Goal: Information Seeking & Learning: Find specific fact

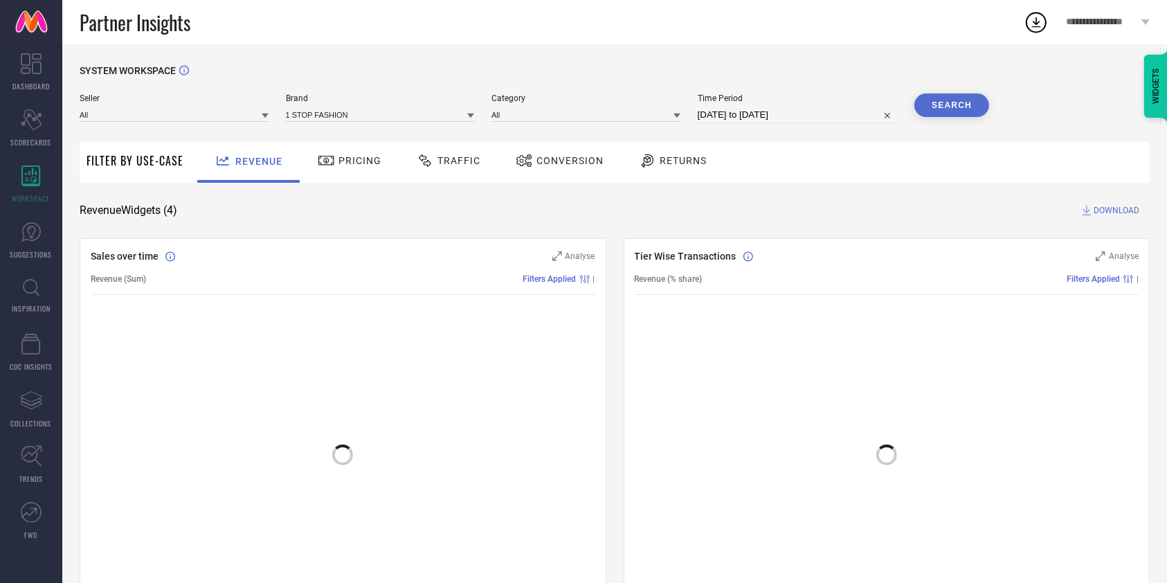
click at [699, 354] on div at bounding box center [887, 448] width 505 height 264
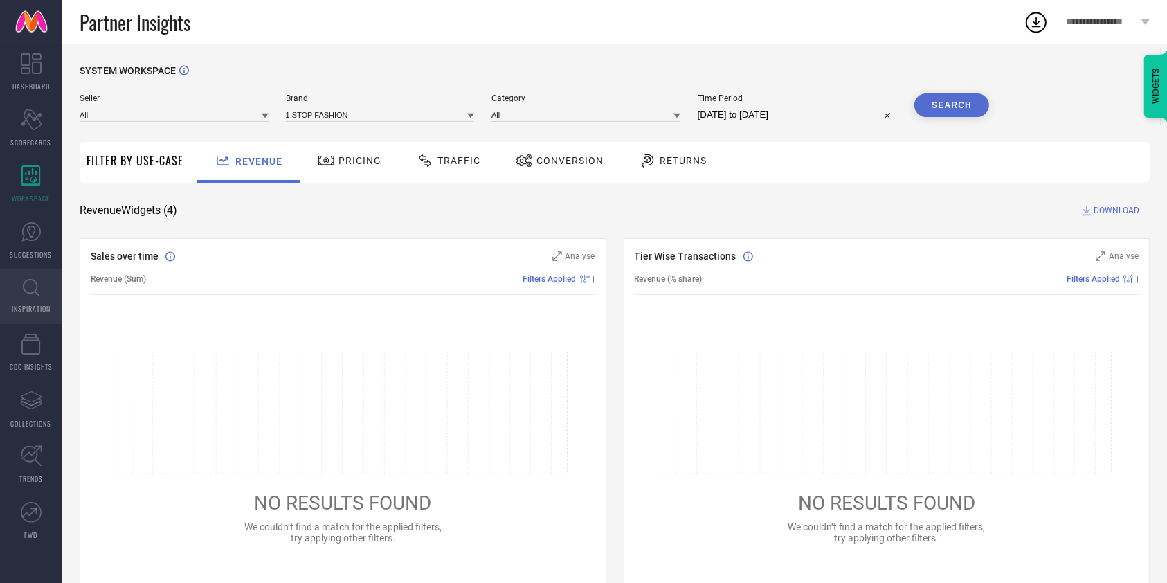
click at [33, 291] on icon at bounding box center [31, 287] width 17 height 17
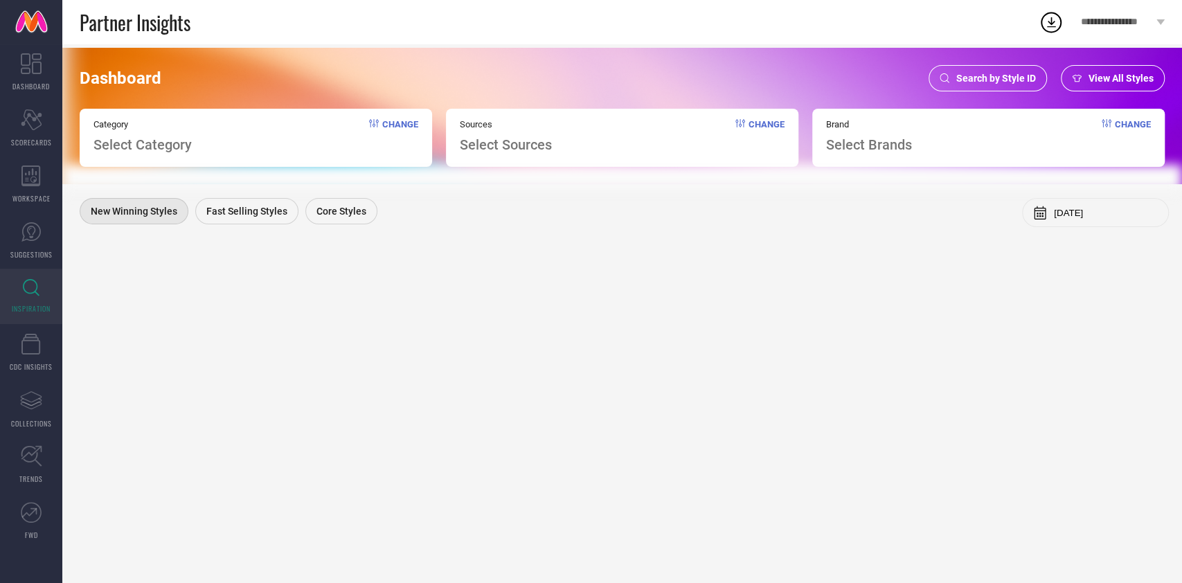
click at [991, 73] on span "Search by Style ID" at bounding box center [996, 78] width 80 height 11
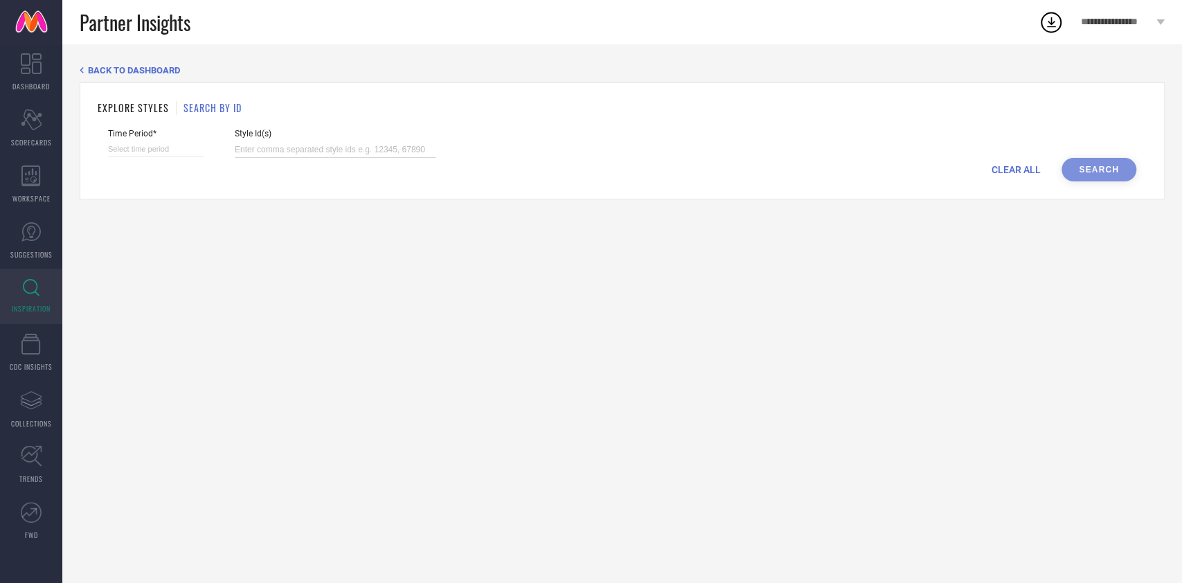
click at [299, 147] on input at bounding box center [335, 150] width 201 height 16
paste input "31865077 34670591 34670597 34670596 34670593 34670592 34670595 34670590 3467059…"
type input "31865077 34670591 34670597 34670596 34670593 34670592 34670595 34670590 3467059…"
click at [154, 145] on input at bounding box center [156, 149] width 96 height 15
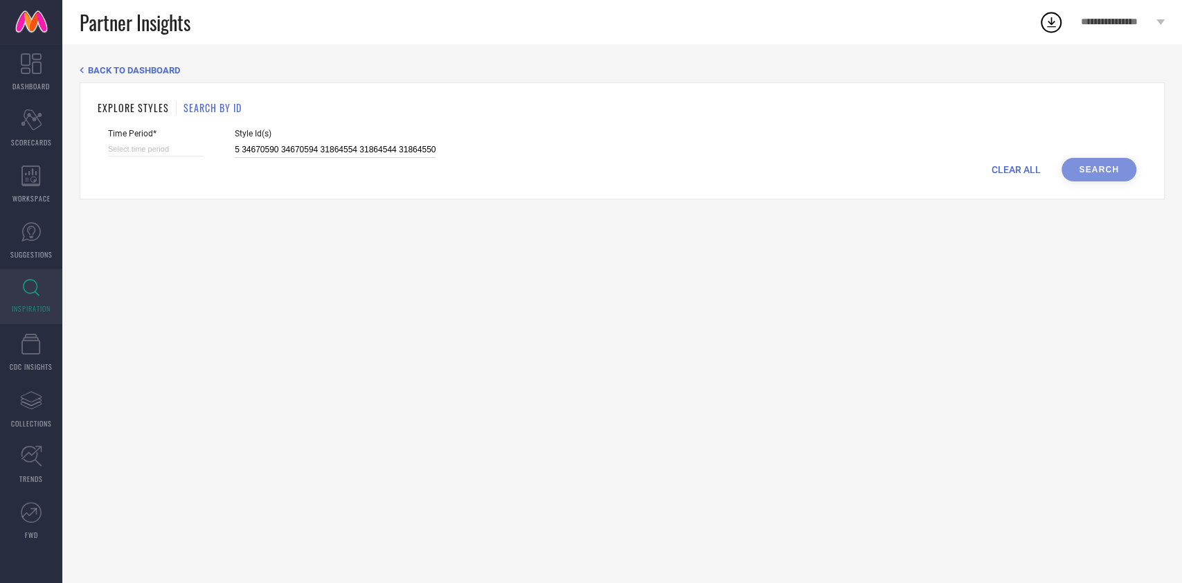
select select "9"
select select "2025"
select select "10"
select select "2025"
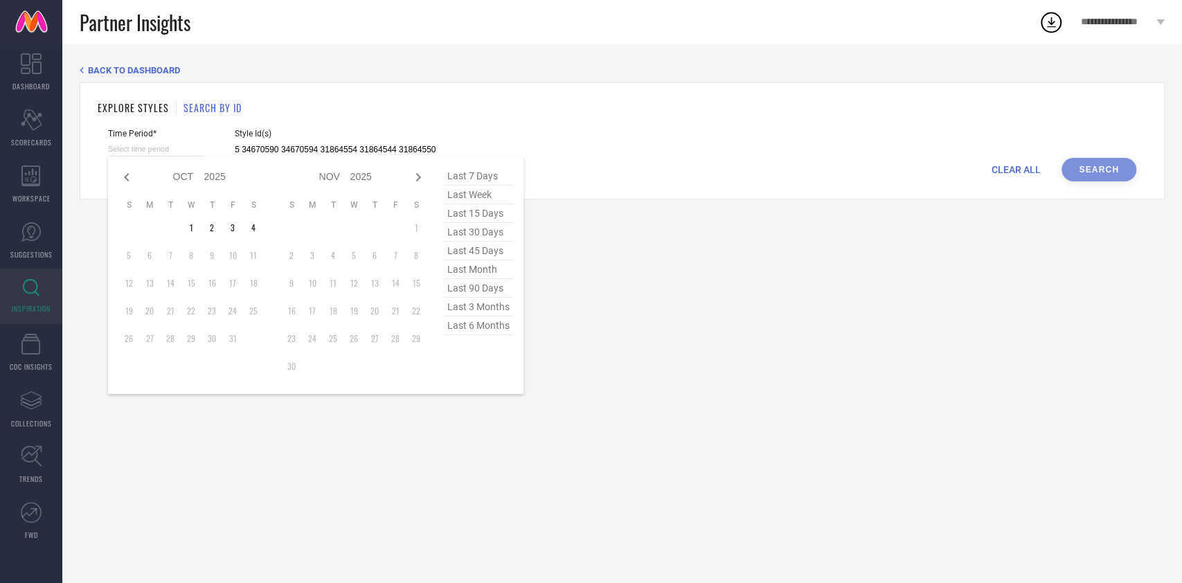
type input "31865077 34670591 34670597 34670596 34670593 34670592 34670595 34670590 3467059…"
click at [485, 214] on span "last 15 days" at bounding box center [478, 213] width 69 height 19
type input "[DATE] to [DATE]"
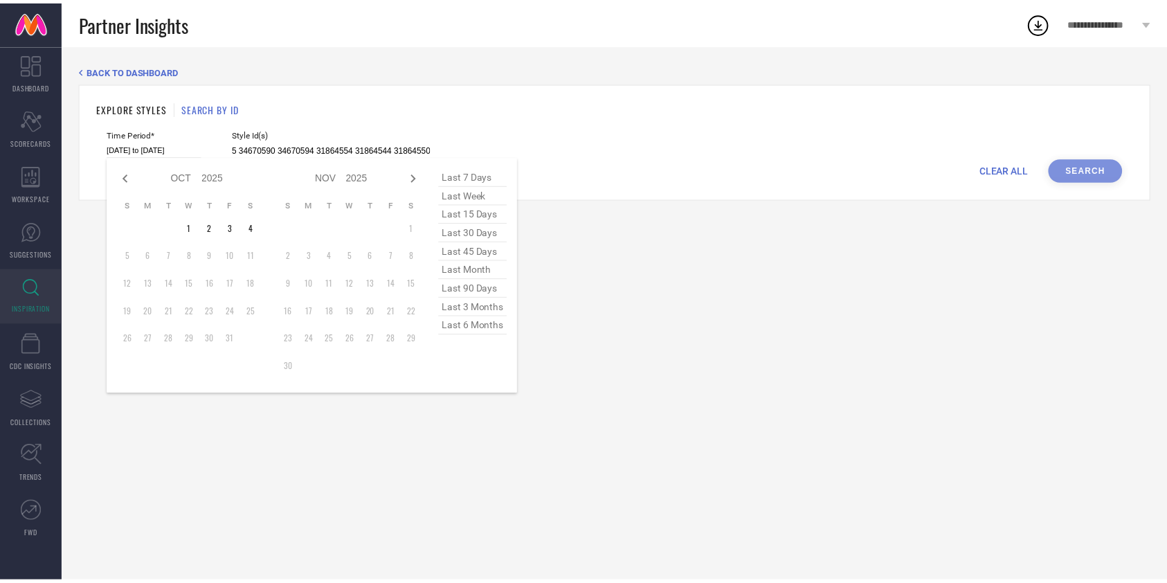
scroll to position [0, 0]
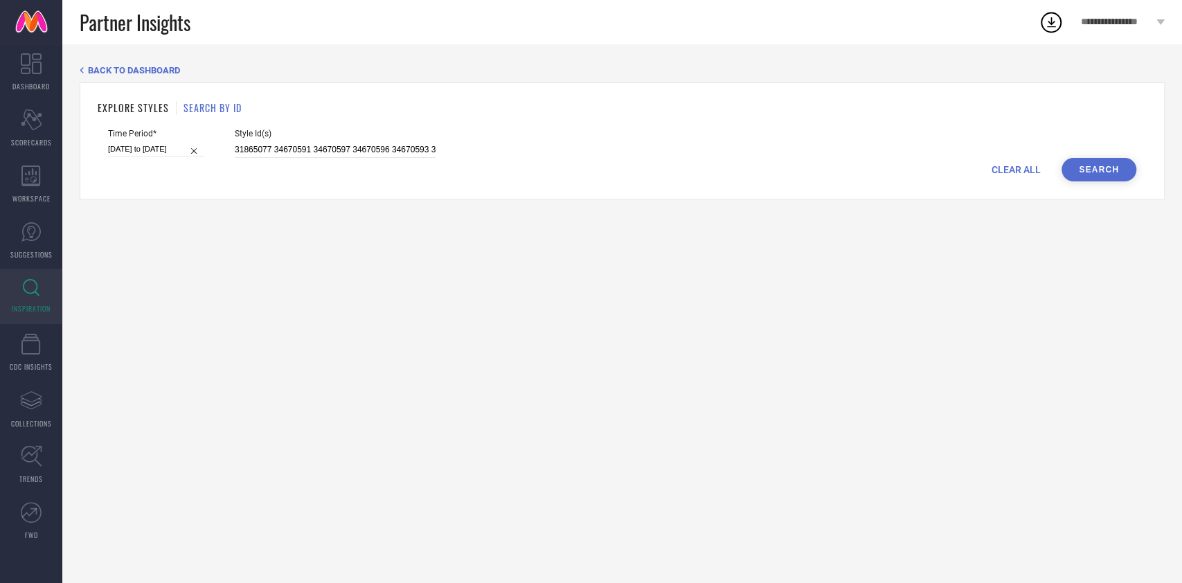
click at [1085, 175] on button "Search" at bounding box center [1098, 170] width 75 height 24
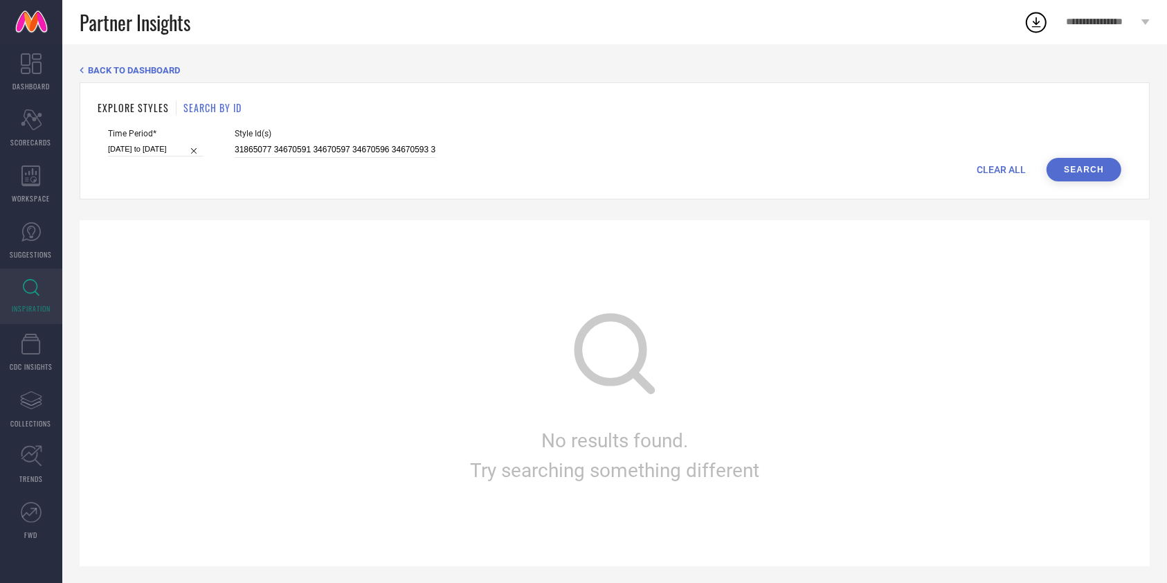
click at [1085, 175] on button "Search" at bounding box center [1084, 170] width 75 height 24
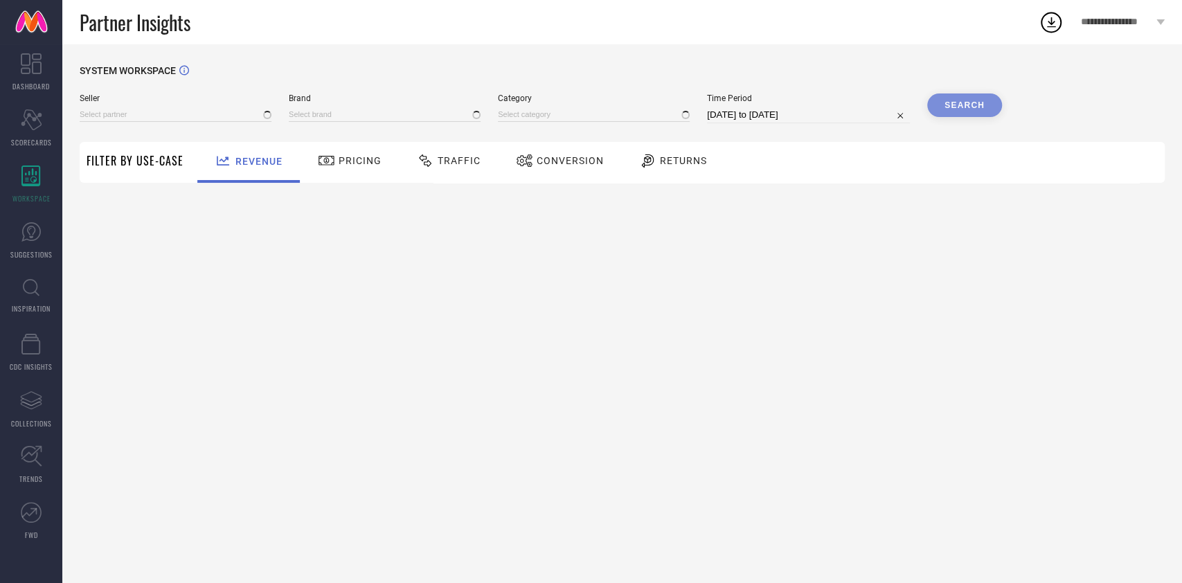
type input "All"
type input "1 STOP FASHION"
type input "All"
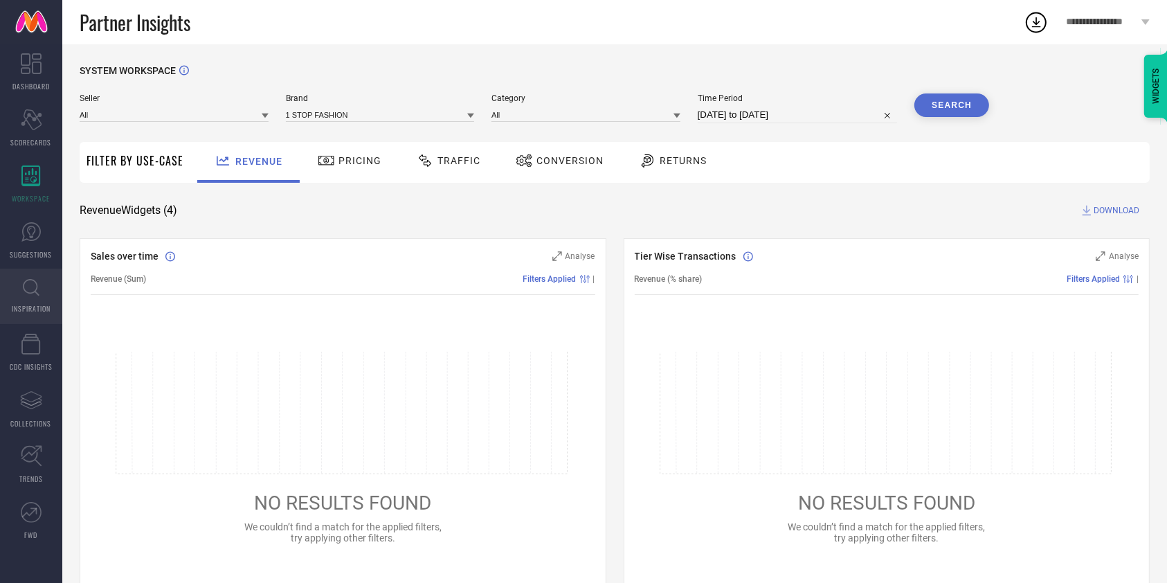
click at [37, 303] on span "INSPIRATION" at bounding box center [31, 308] width 39 height 10
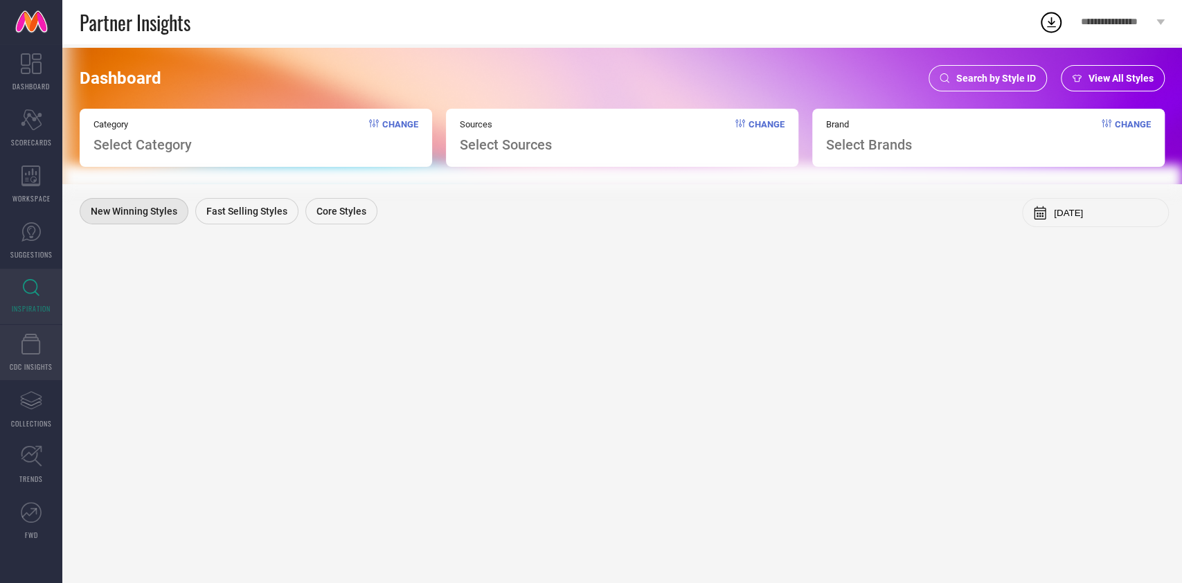
click at [41, 345] on link "CDC INSIGHTS" at bounding box center [31, 352] width 62 height 55
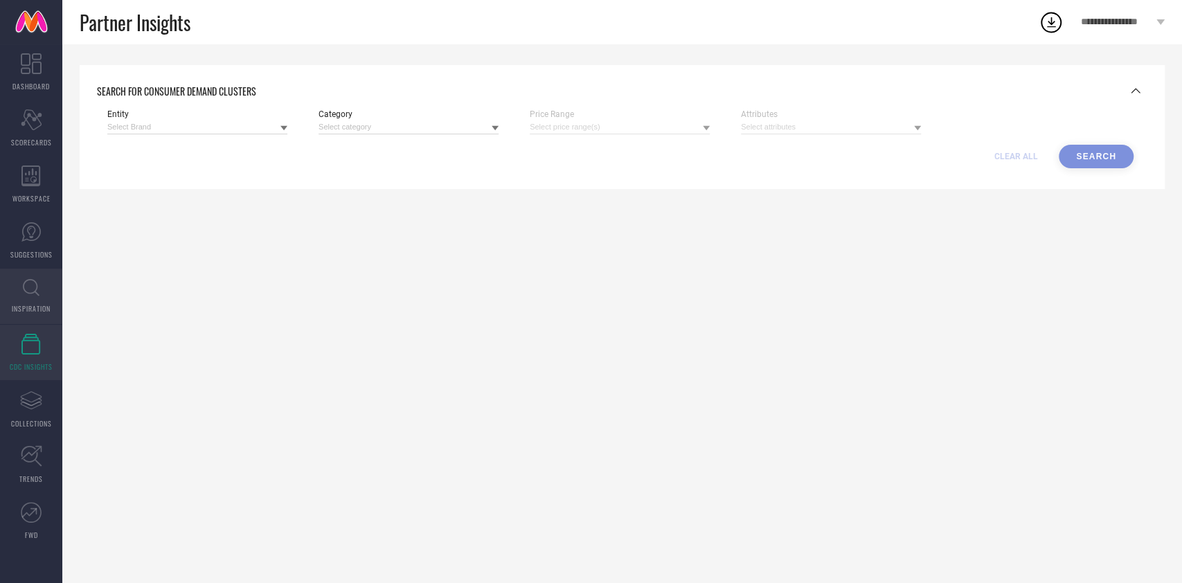
click at [41, 302] on link "INSPIRATION" at bounding box center [31, 296] width 62 height 55
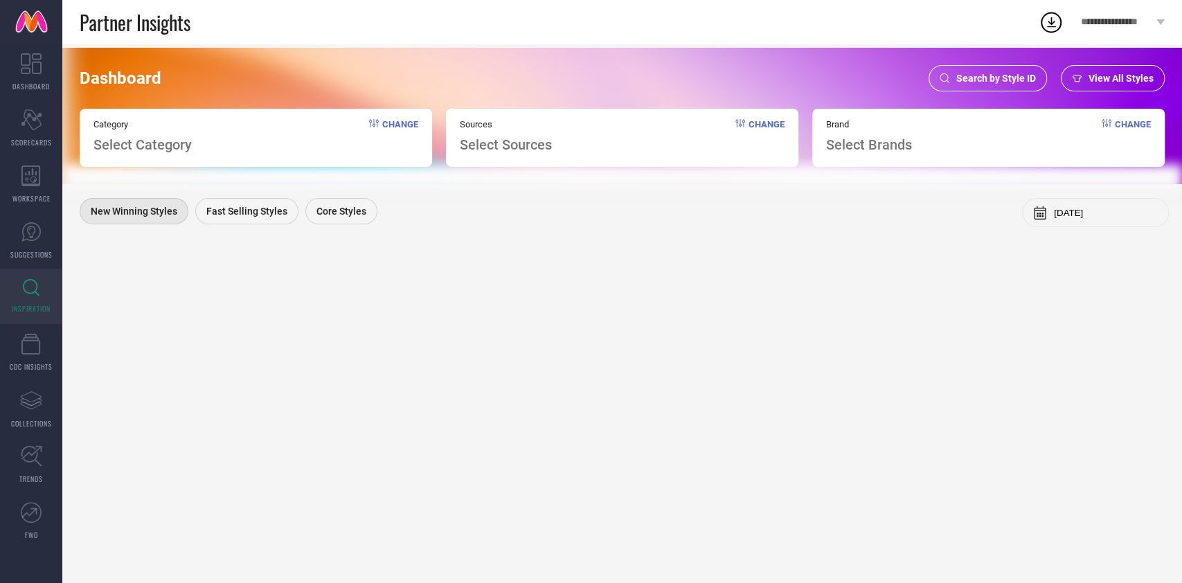
click at [989, 77] on span "Search by Style ID" at bounding box center [996, 78] width 80 height 11
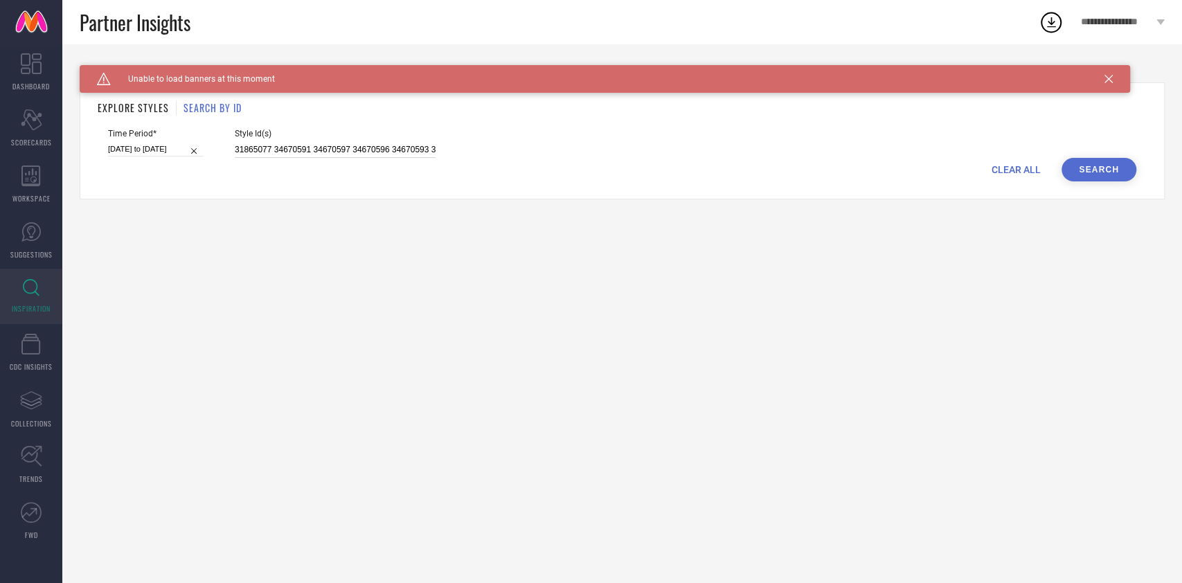
click at [383, 152] on input "31865077 34670591 34670597 34670596 34670593 34670592 34670595 34670590 3467059…" at bounding box center [335, 150] width 201 height 16
paste input "23484790 23707466 27110314 23036698 22799380 27585894 27624468 23262426 2419497…"
type input "23484790 23707466 27110314 23036698 22799380 27585894 27624468 23262426 2419497…"
click at [136, 146] on input "[DATE] to [DATE]" at bounding box center [156, 149] width 96 height 15
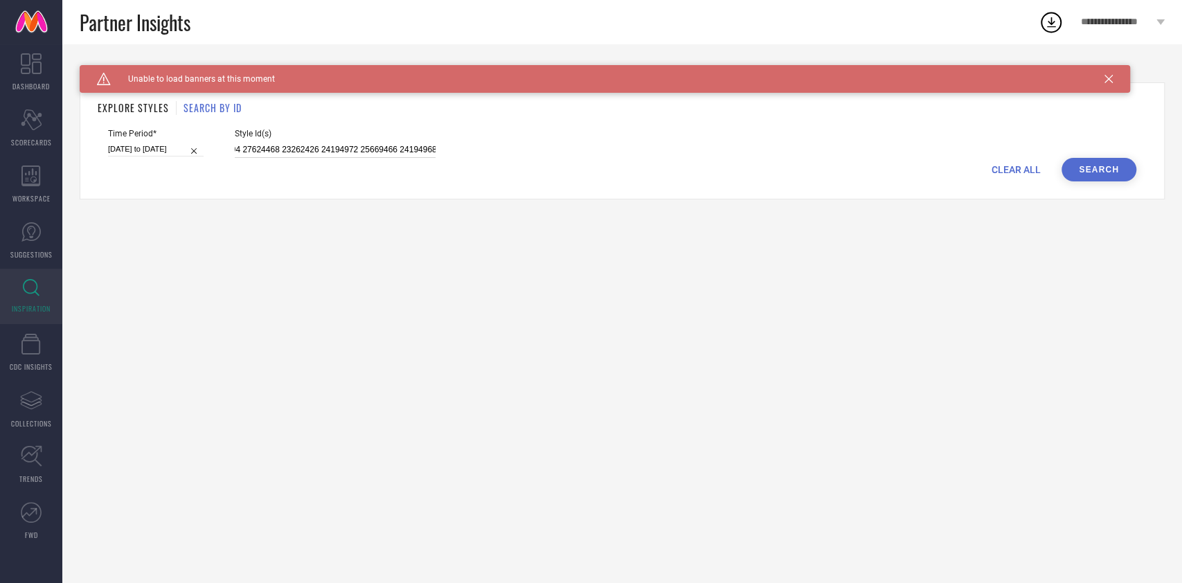
select select "8"
select select "2025"
select select "9"
select select "2025"
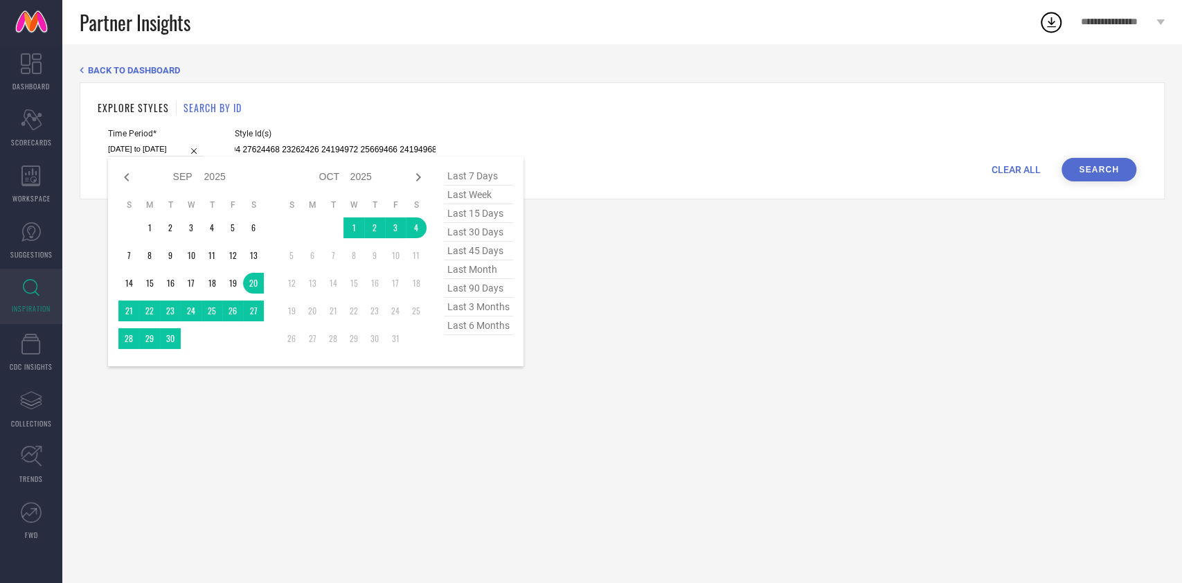
type input "23484790 23707466 27110314 23036698 22799380 27585894 27624468 23262426 2419497…"
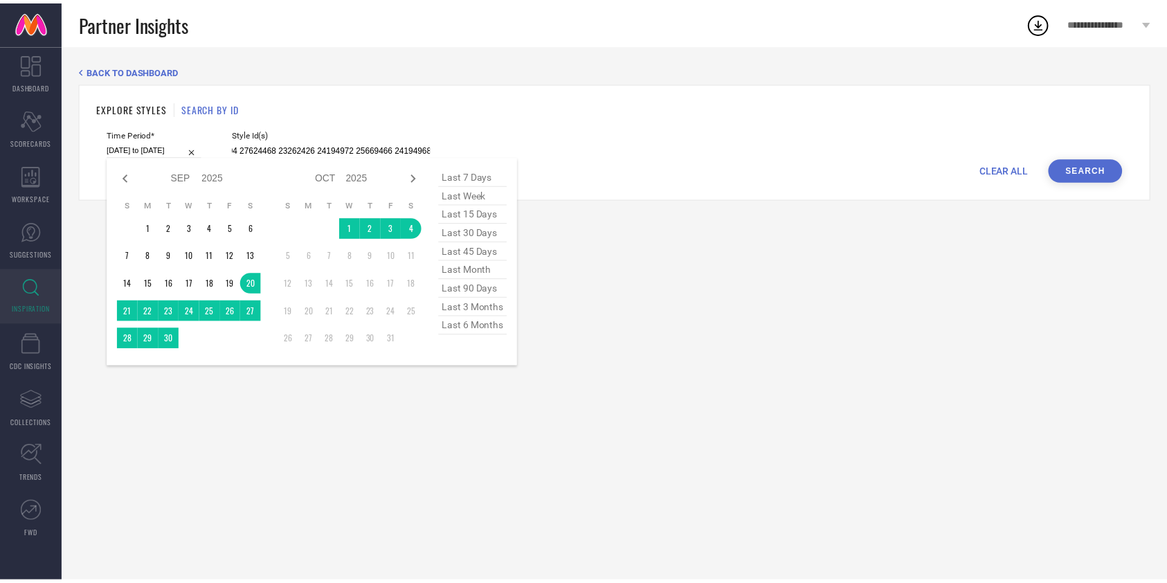
scroll to position [0, 0]
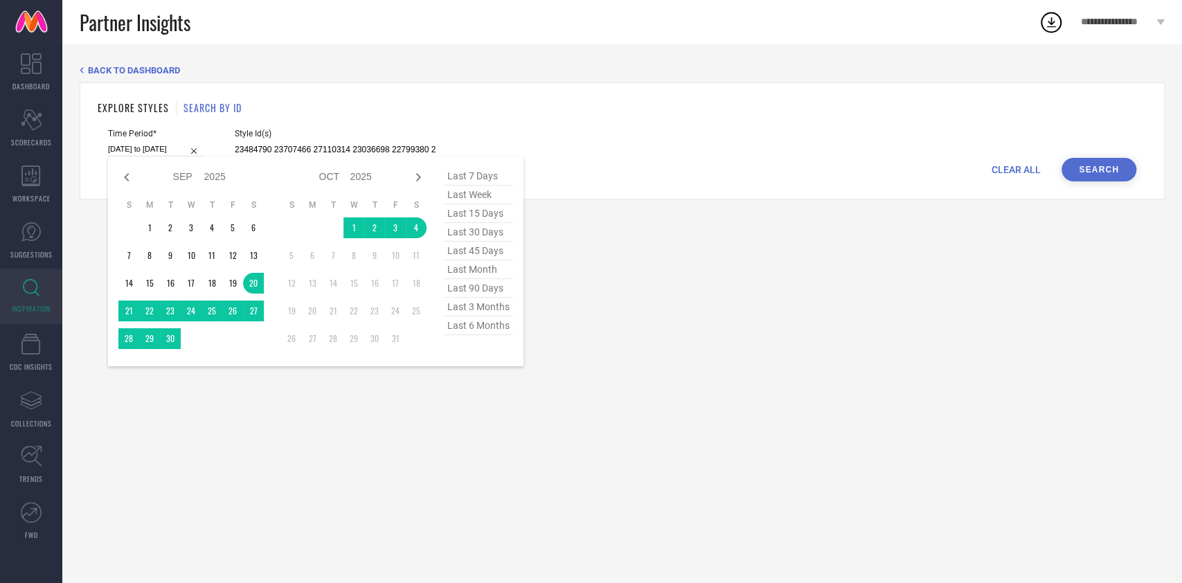
click at [479, 214] on span "last 15 days" at bounding box center [478, 213] width 69 height 19
type input "[DATE] to [DATE]"
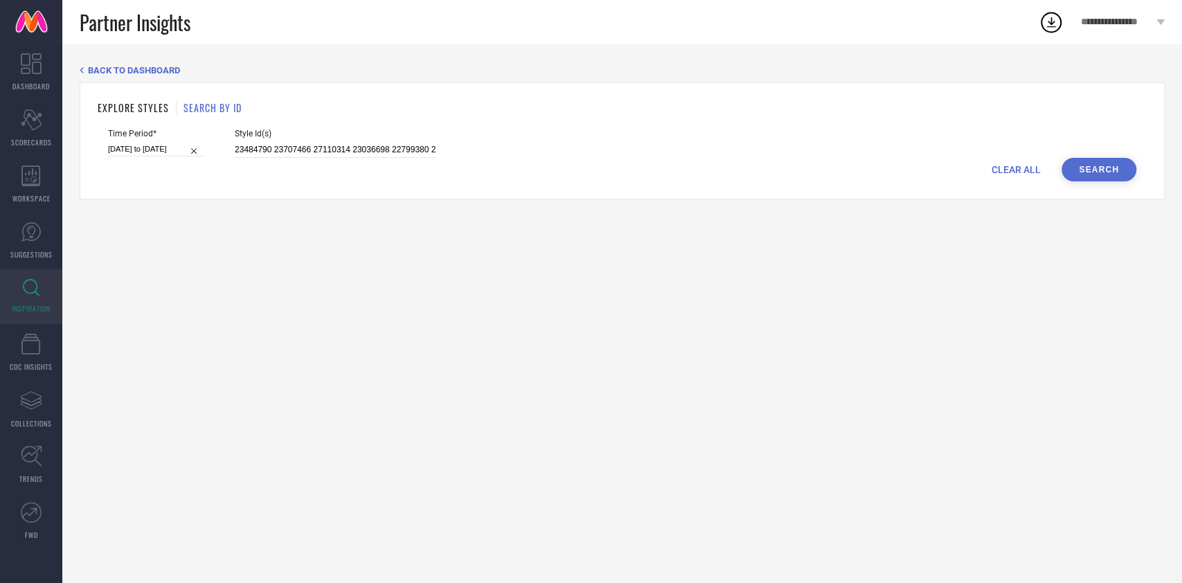
click at [1084, 161] on button "Search" at bounding box center [1098, 170] width 75 height 24
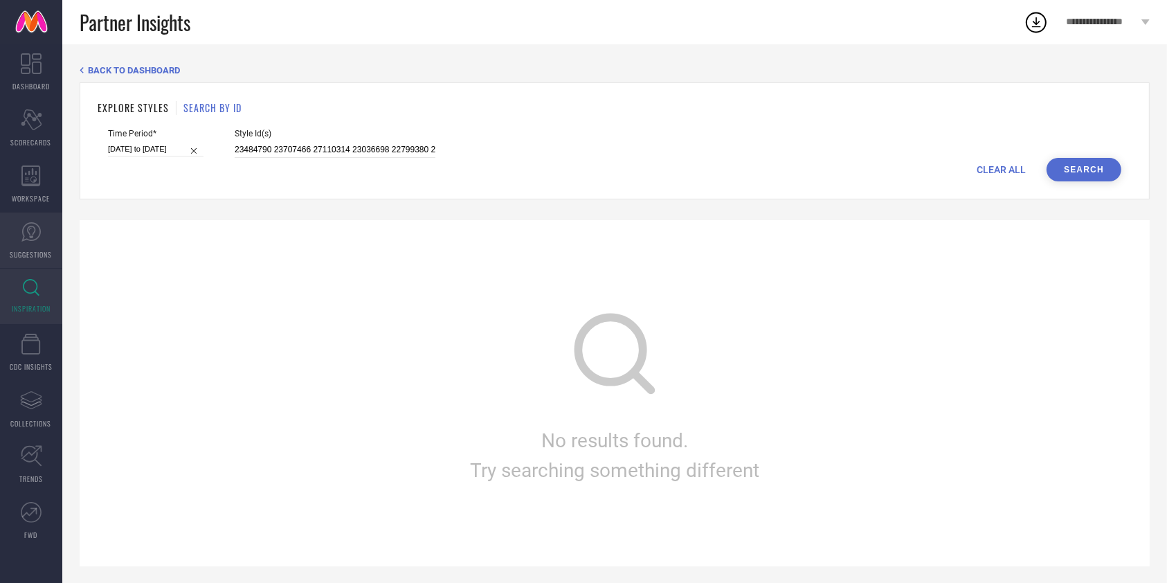
click at [33, 230] on icon at bounding box center [31, 232] width 21 height 21
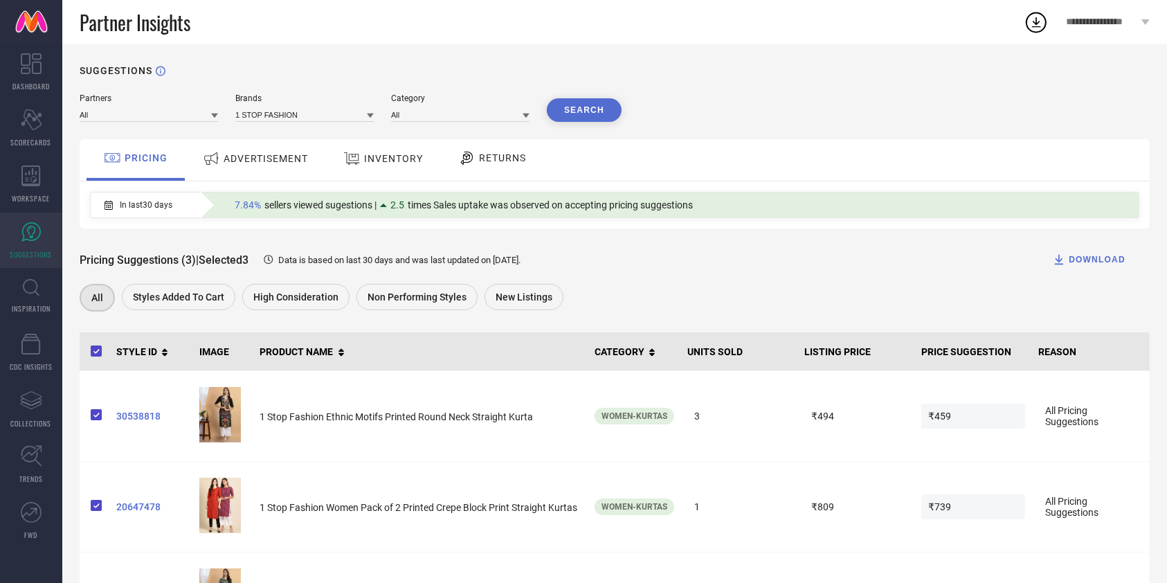
scroll to position [84, 0]
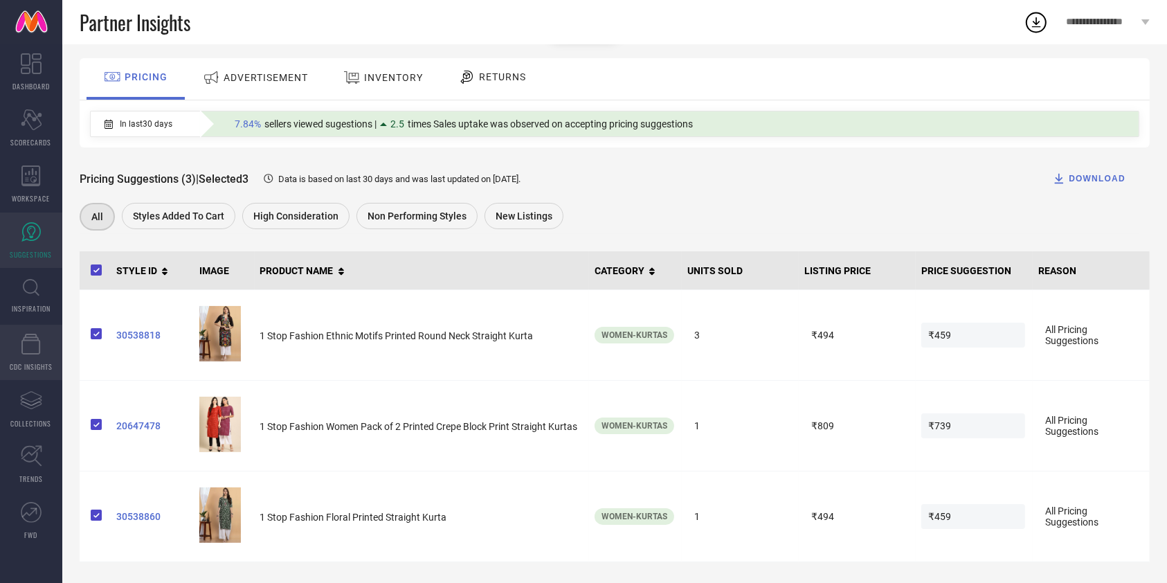
click at [28, 352] on icon at bounding box center [30, 344] width 19 height 21
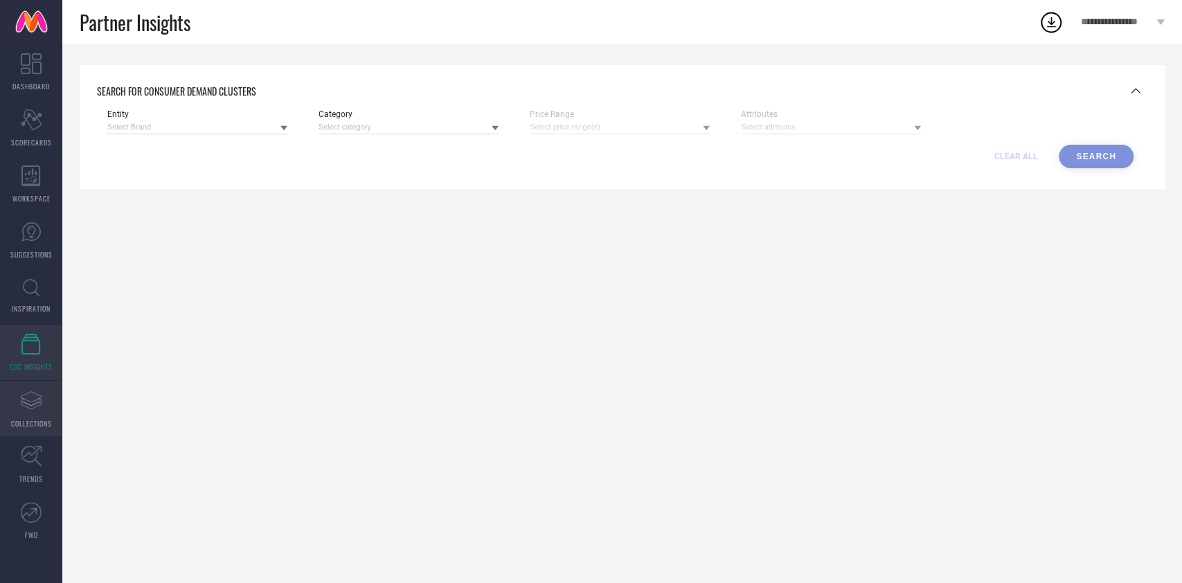
click at [32, 391] on icon at bounding box center [31, 395] width 21 height 8
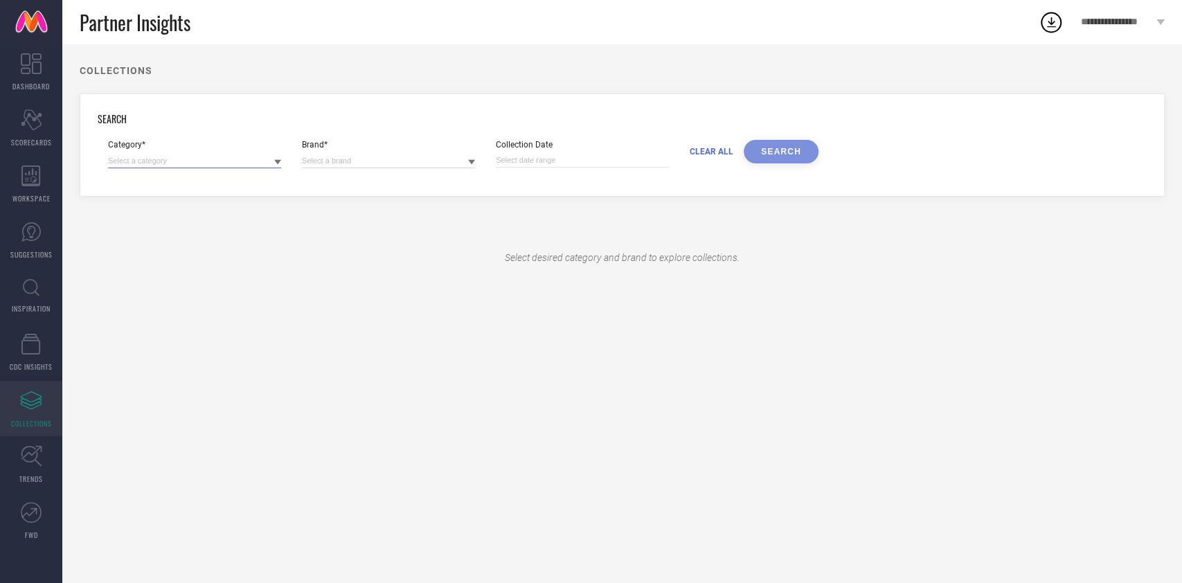
click at [180, 158] on input at bounding box center [194, 161] width 173 height 15
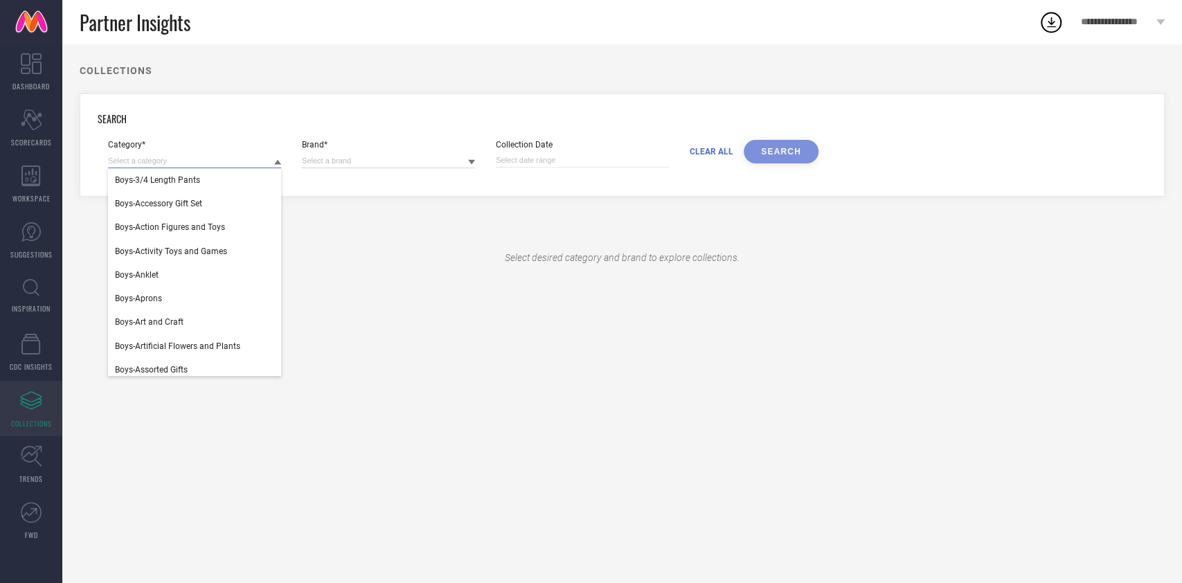
click at [180, 158] on input at bounding box center [194, 161] width 173 height 15
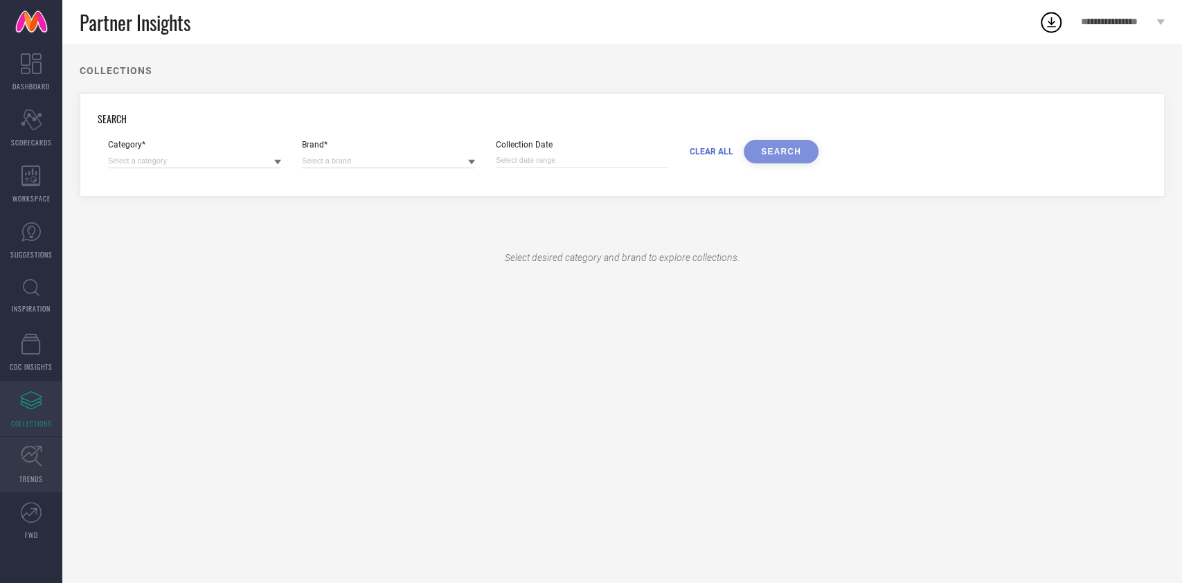
click at [17, 462] on link "TRENDS" at bounding box center [31, 464] width 62 height 55
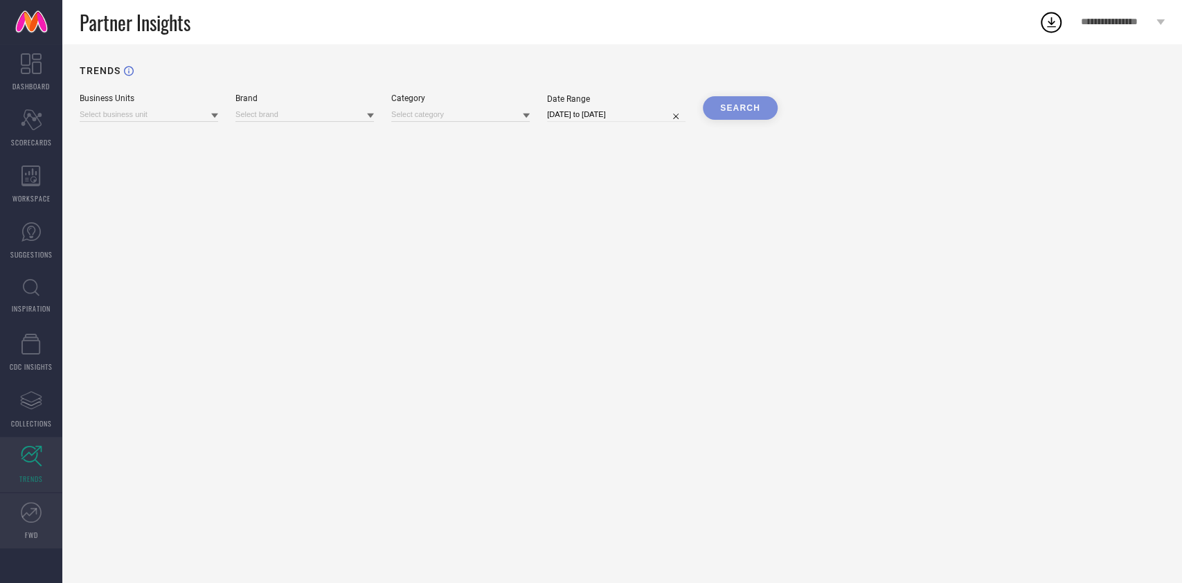
click at [28, 520] on icon at bounding box center [31, 512] width 21 height 21
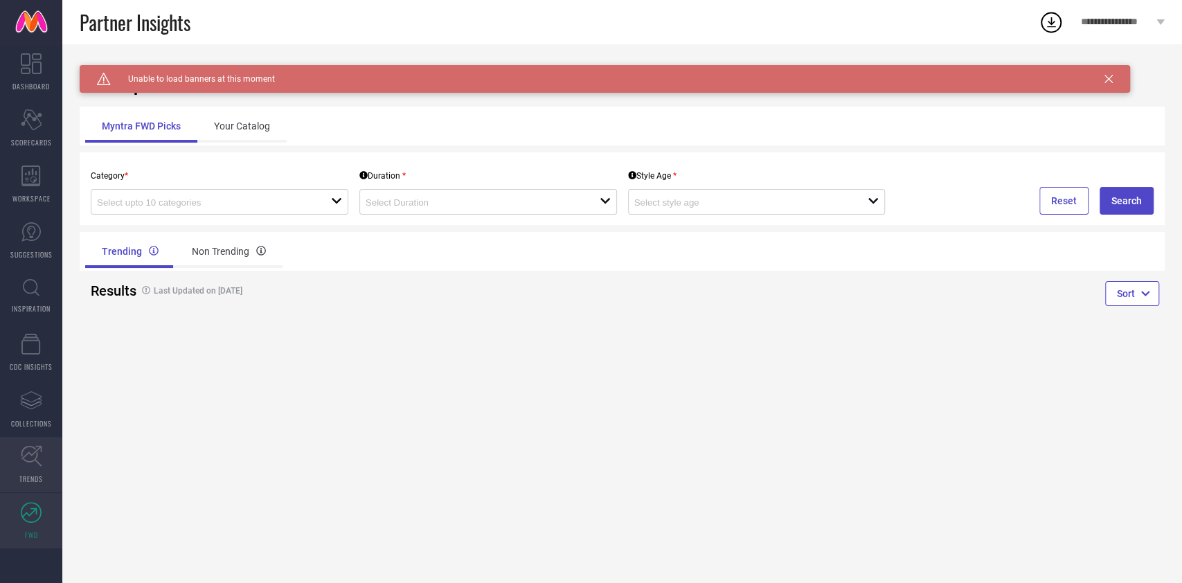
click at [39, 439] on link "TRENDS" at bounding box center [31, 464] width 62 height 55
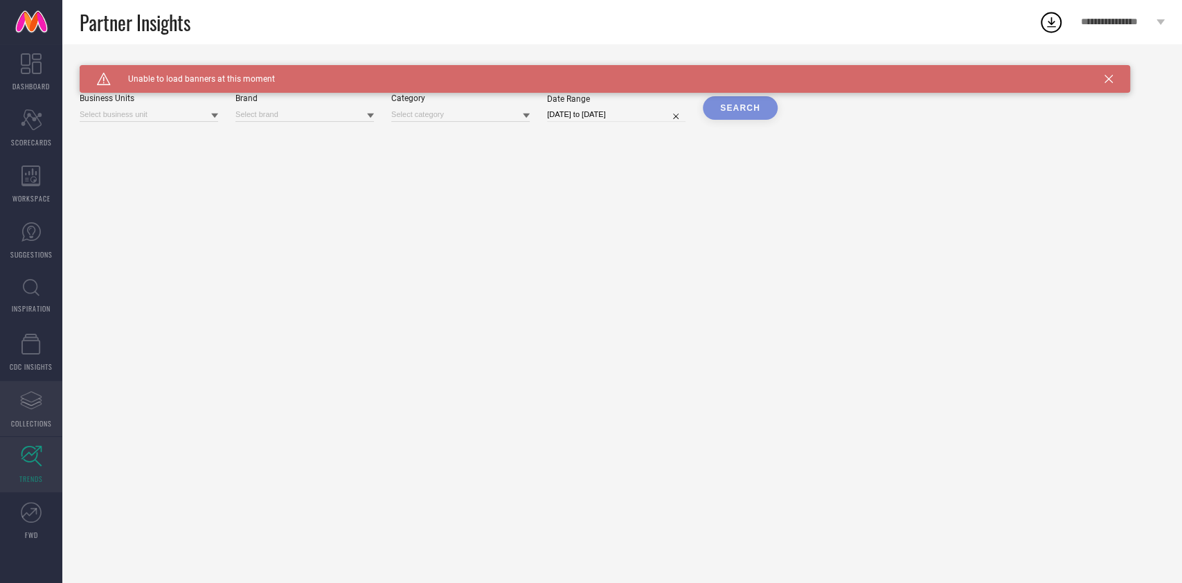
click at [36, 407] on icon "Assortments Created with Sketch." at bounding box center [31, 400] width 22 height 22
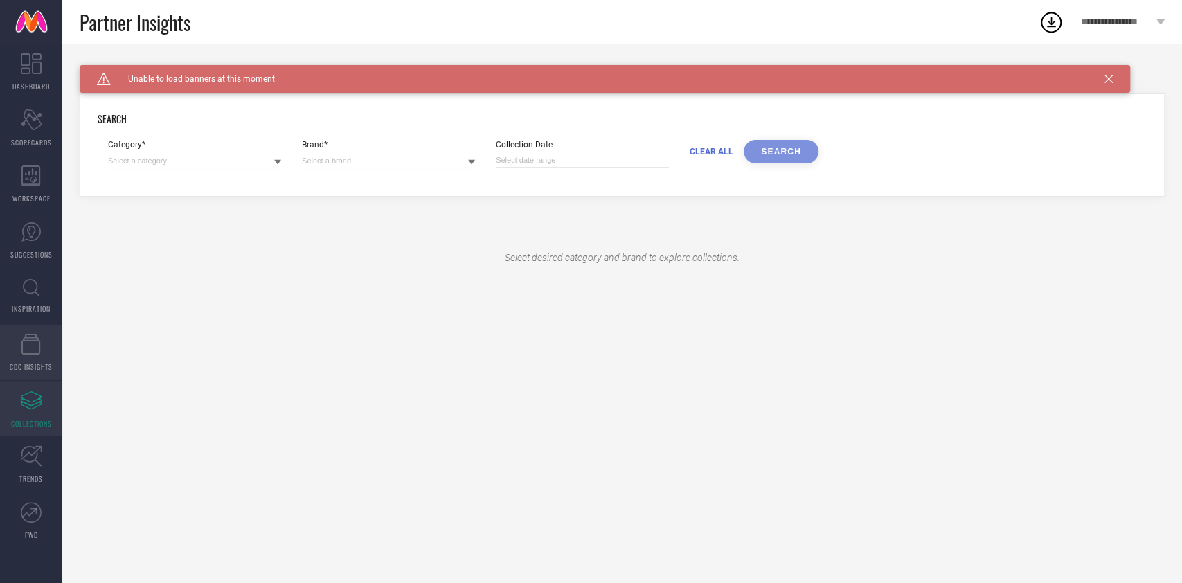
click at [35, 357] on link "CDC INSIGHTS" at bounding box center [31, 352] width 62 height 55
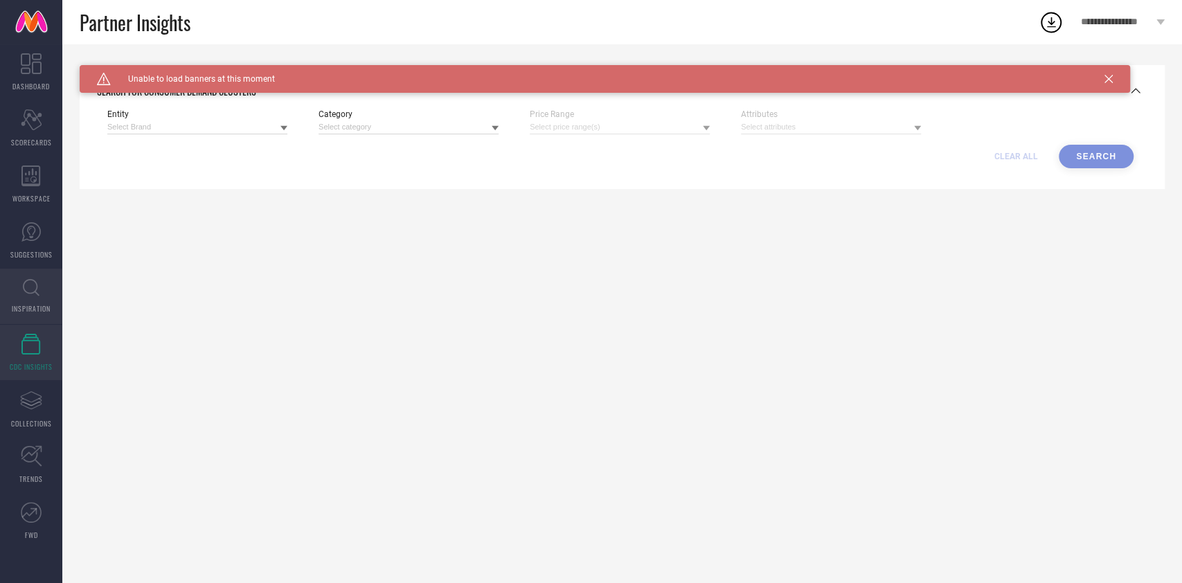
click at [28, 296] on link "INSPIRATION" at bounding box center [31, 296] width 62 height 55
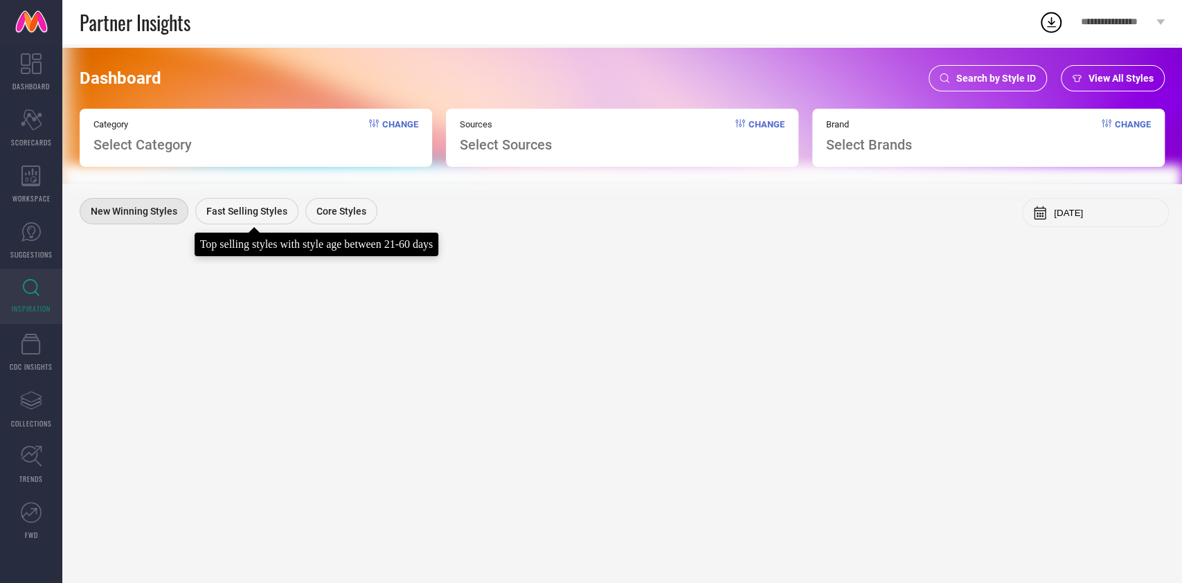
click at [241, 213] on span "Fast Selling Styles" at bounding box center [246, 211] width 81 height 11
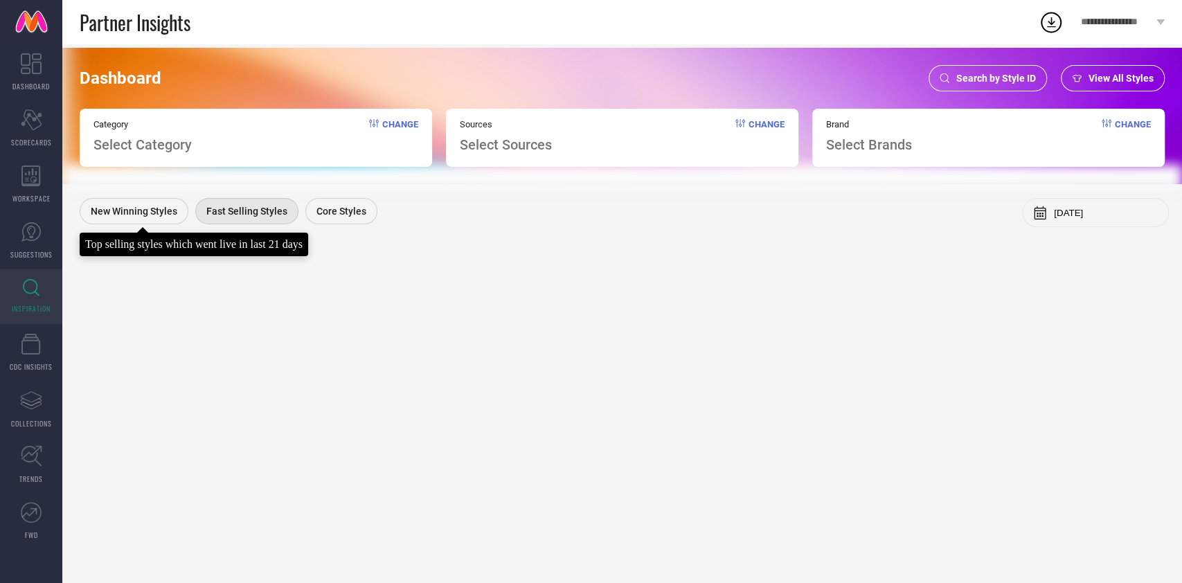
click at [146, 213] on span "New Winning Styles" at bounding box center [134, 211] width 87 height 11
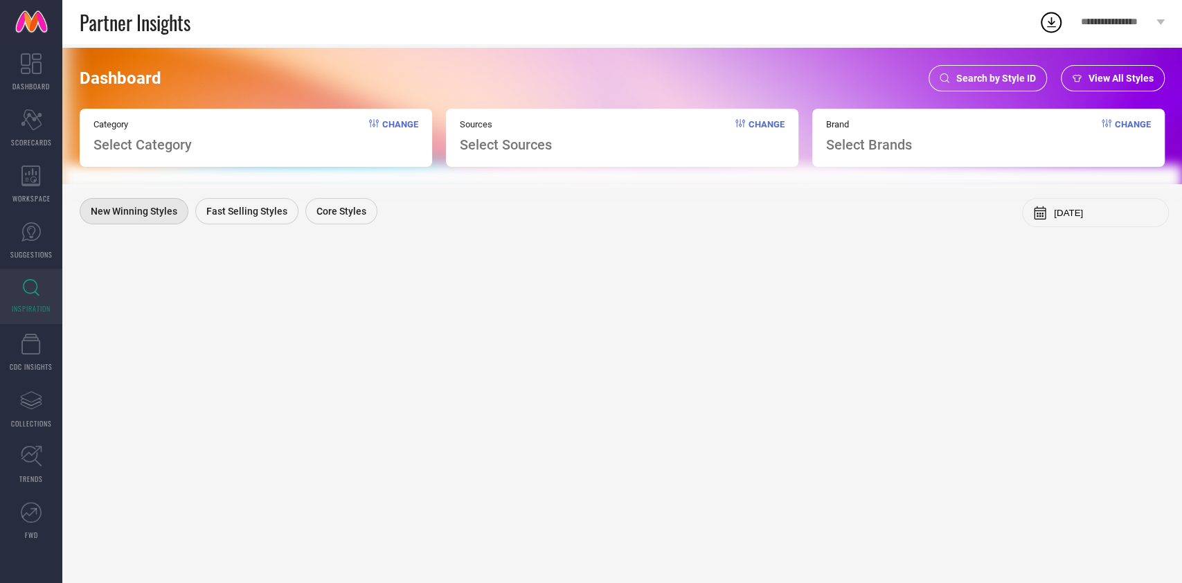
click at [767, 125] on span "Change" at bounding box center [766, 136] width 36 height 34
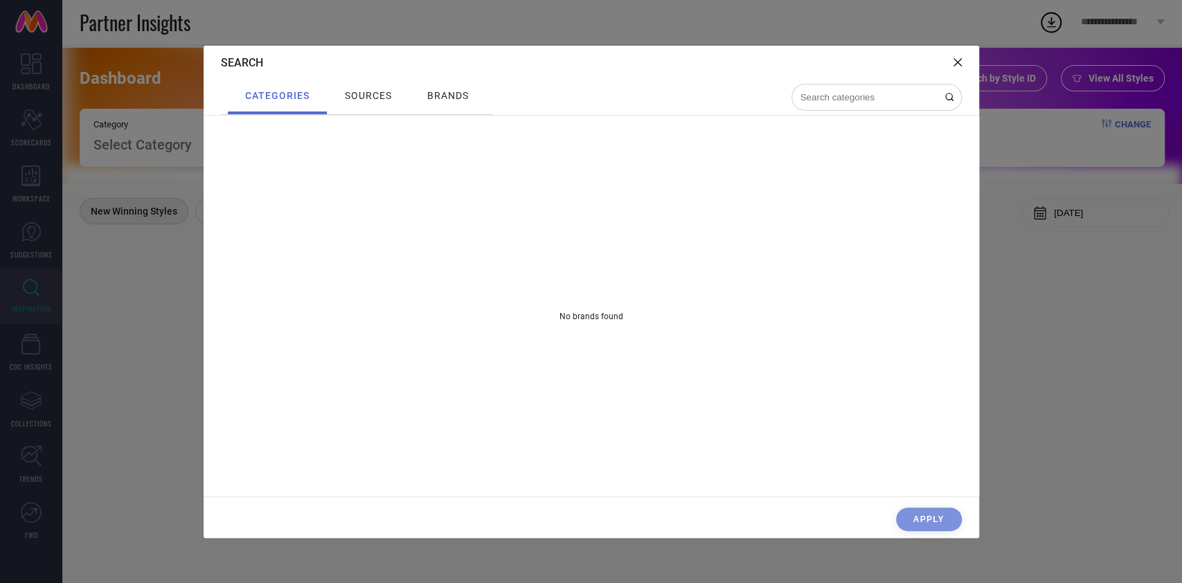
click at [954, 58] on icon at bounding box center [957, 62] width 8 height 8
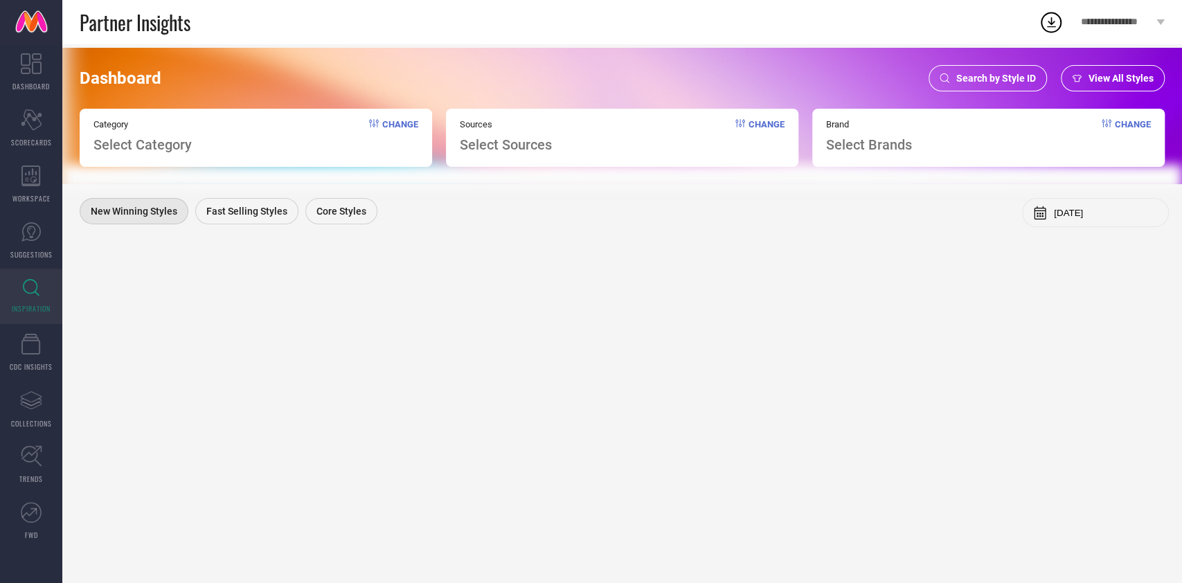
click at [253, 142] on div "Category Select Category Change" at bounding box center [256, 138] width 352 height 58
click at [393, 125] on span "Change" at bounding box center [400, 136] width 36 height 34
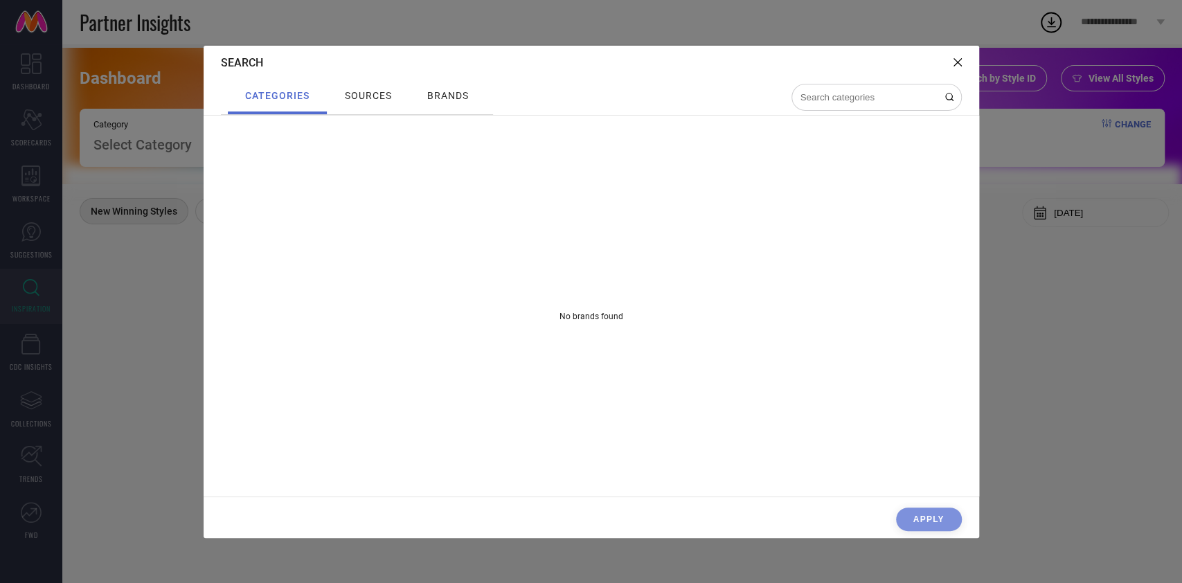
click at [963, 61] on div "Search" at bounding box center [591, 63] width 775 height 34
click at [954, 58] on icon at bounding box center [957, 62] width 8 height 8
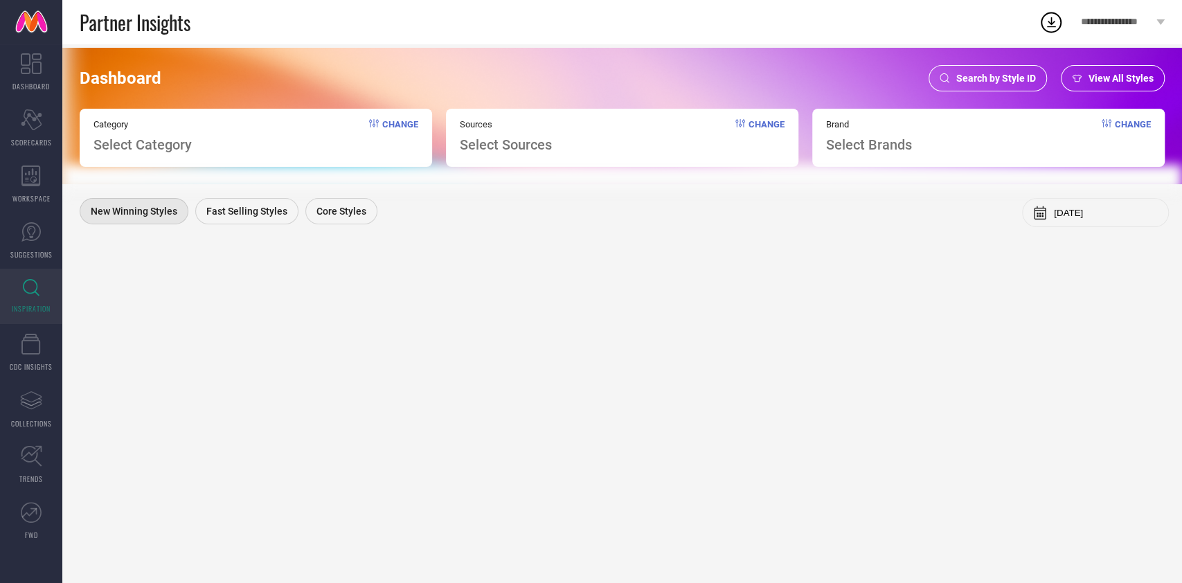
click at [1015, 76] on span "Search by Style ID" at bounding box center [996, 78] width 80 height 11
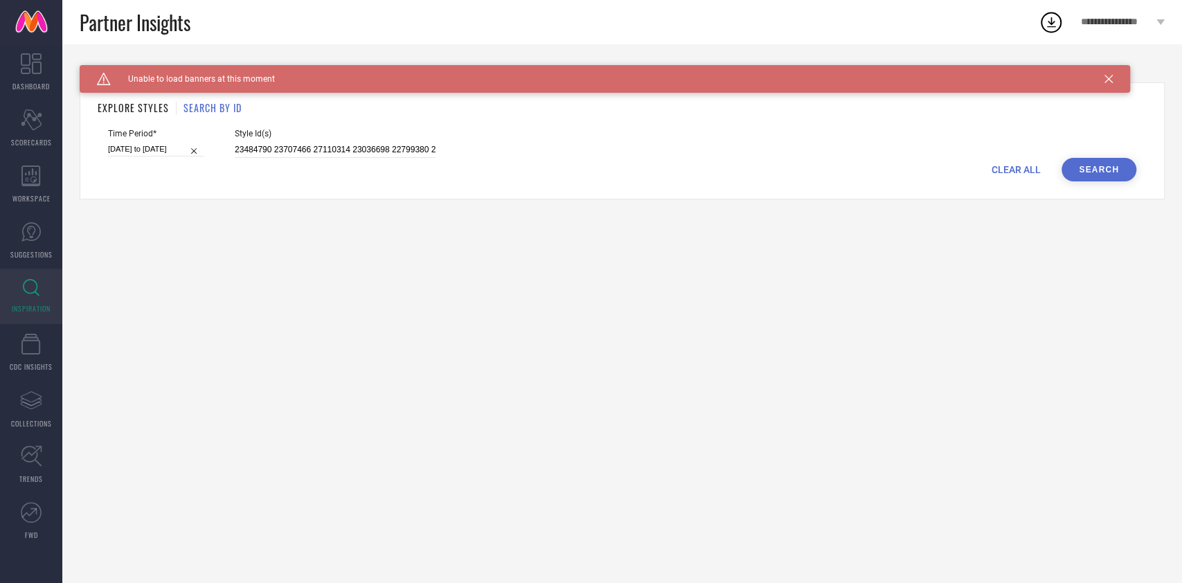
click at [44, 293] on link "INSPIRATION" at bounding box center [31, 296] width 62 height 55
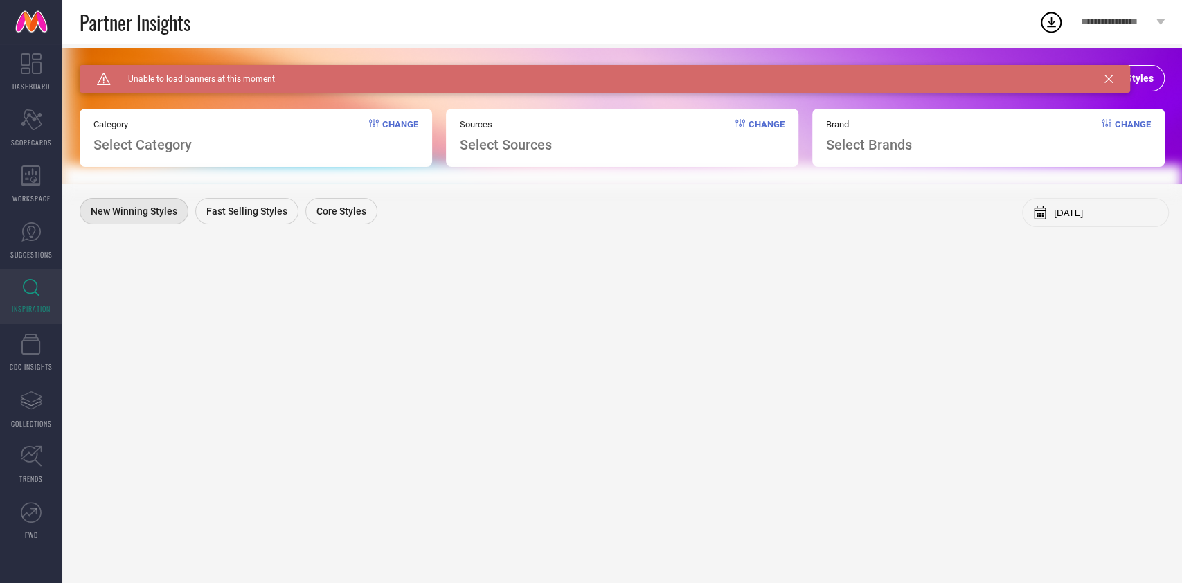
click at [1108, 80] on icon at bounding box center [1108, 79] width 8 height 8
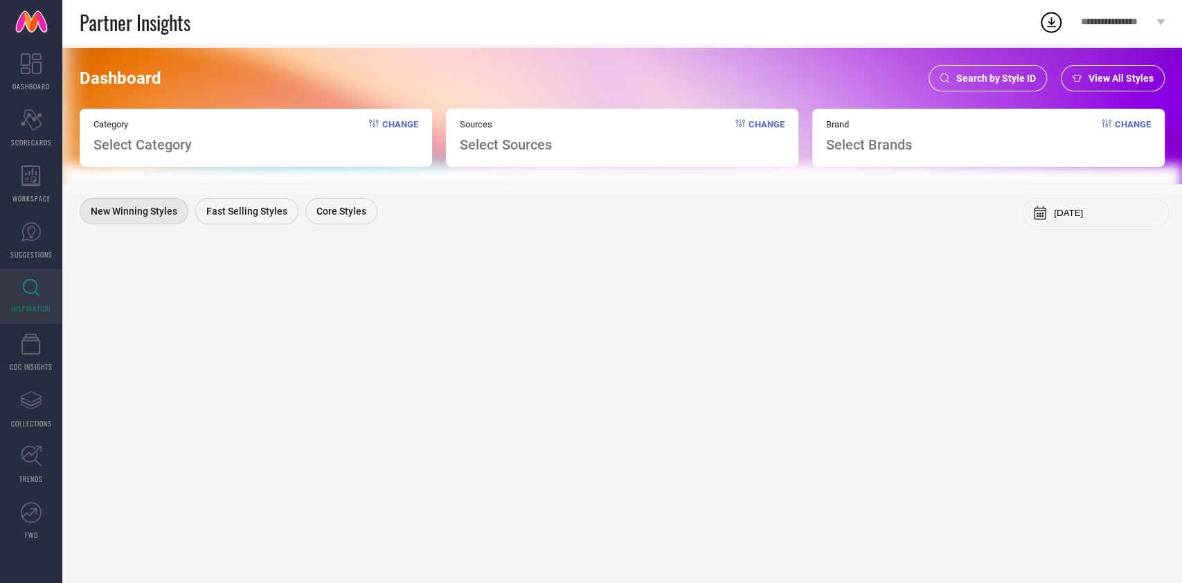
click at [1113, 80] on span "View All Styles" at bounding box center [1120, 78] width 65 height 11
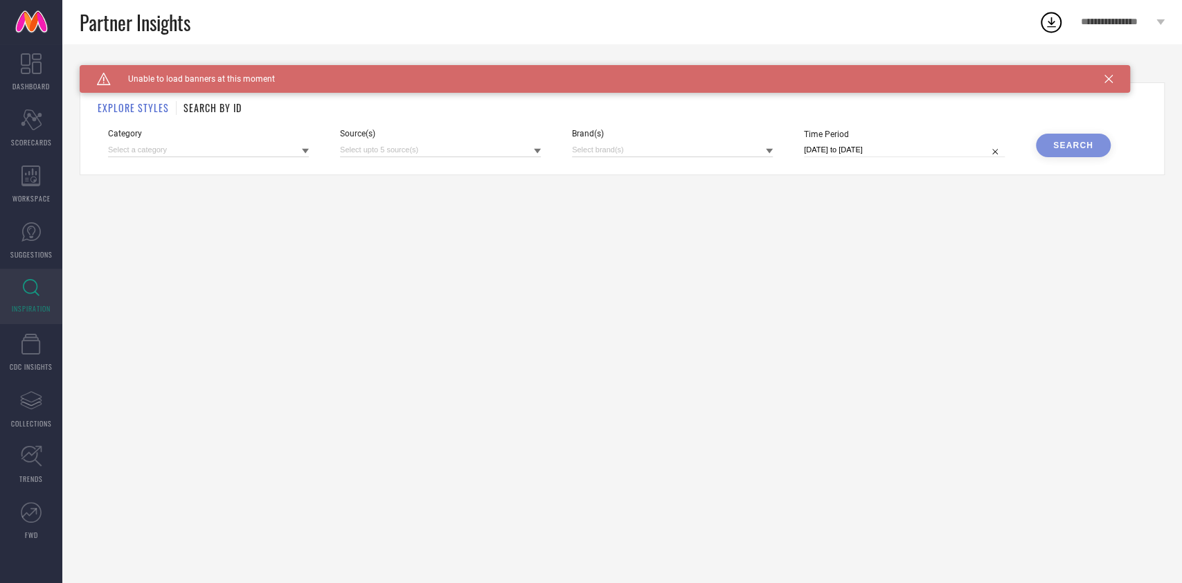
click at [210, 107] on h1 "SEARCH BY ID" at bounding box center [212, 107] width 58 height 15
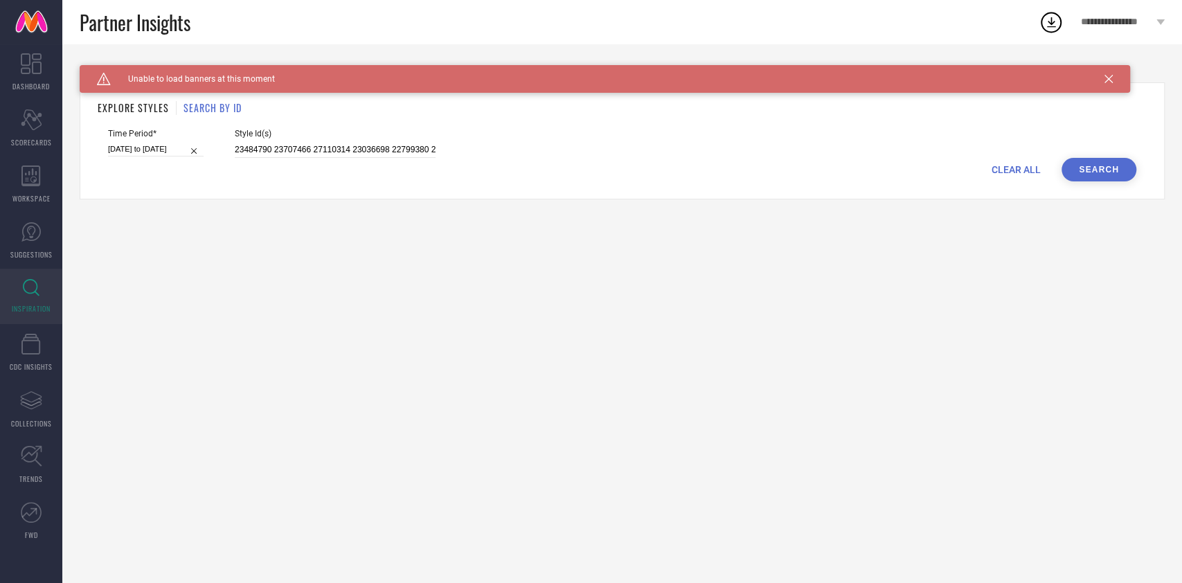
click at [131, 112] on h1 "EXPLORE STYLES" at bounding box center [133, 107] width 71 height 15
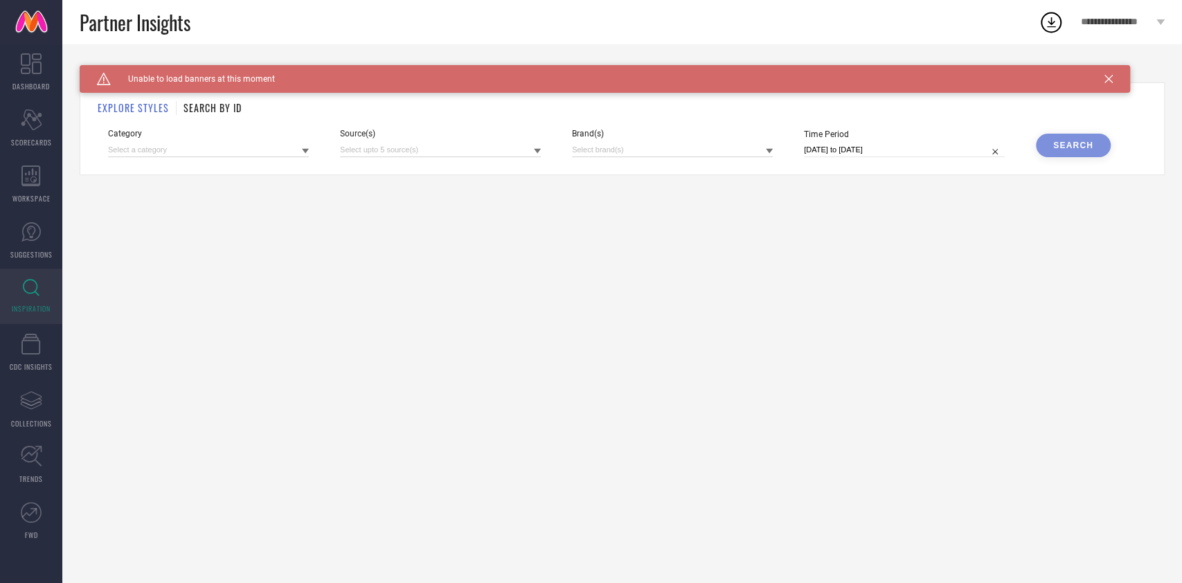
click at [221, 110] on h1 "SEARCH BY ID" at bounding box center [212, 107] width 58 height 15
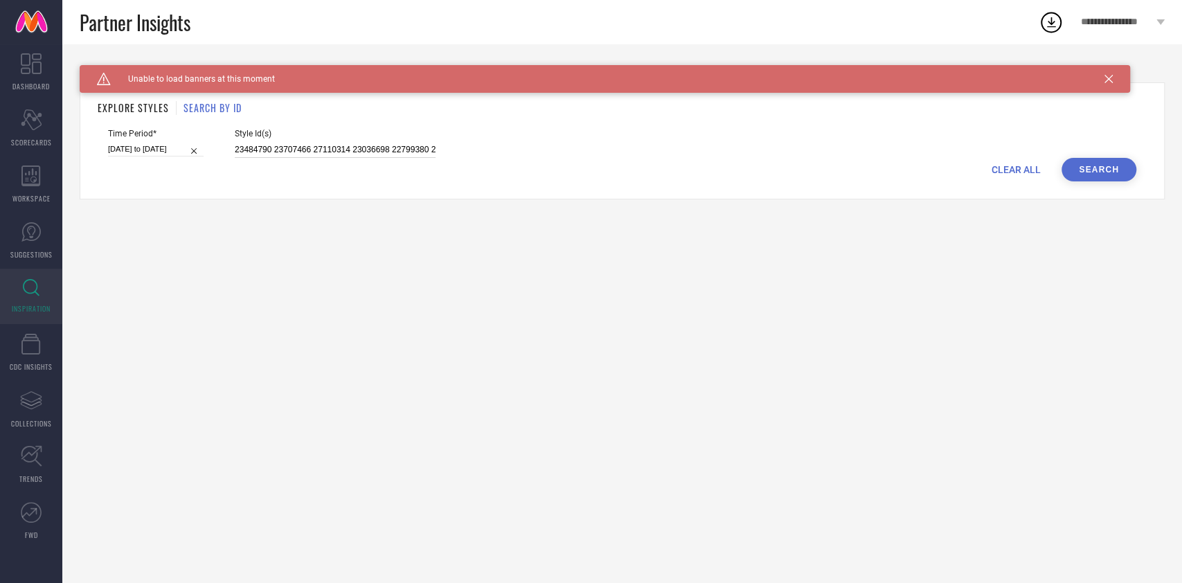
click at [285, 148] on input "23484790 23707466 27110314 23036698 22799380 27585894 27624468 23262426 2419497…" at bounding box center [335, 150] width 201 height 16
click at [138, 154] on input "[DATE] to [DATE]" at bounding box center [156, 149] width 96 height 15
select select "8"
select select "2025"
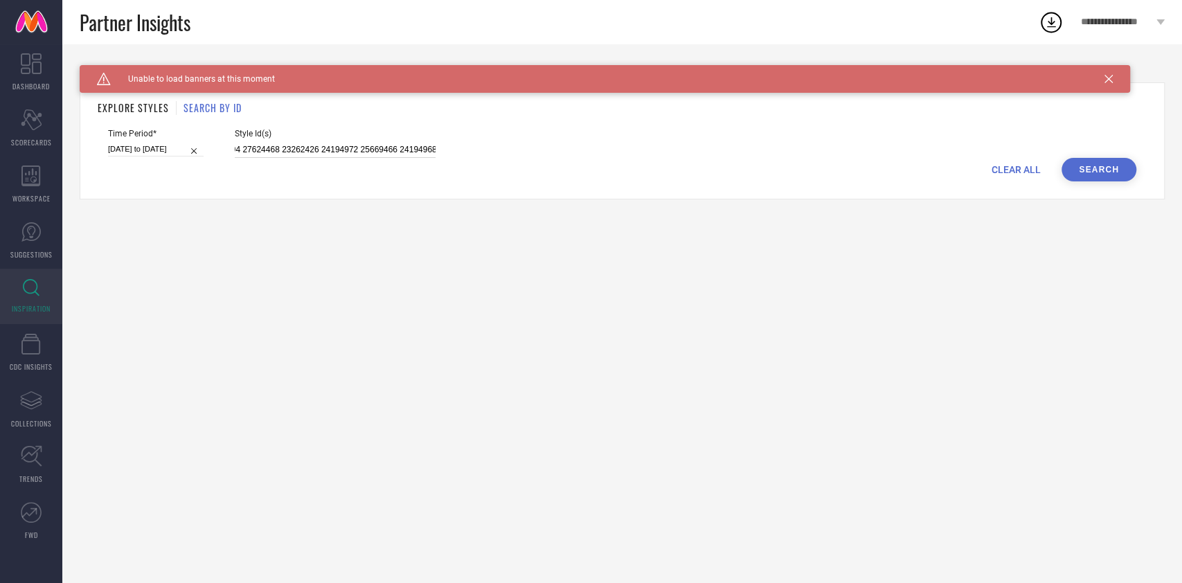
select select "9"
select select "2025"
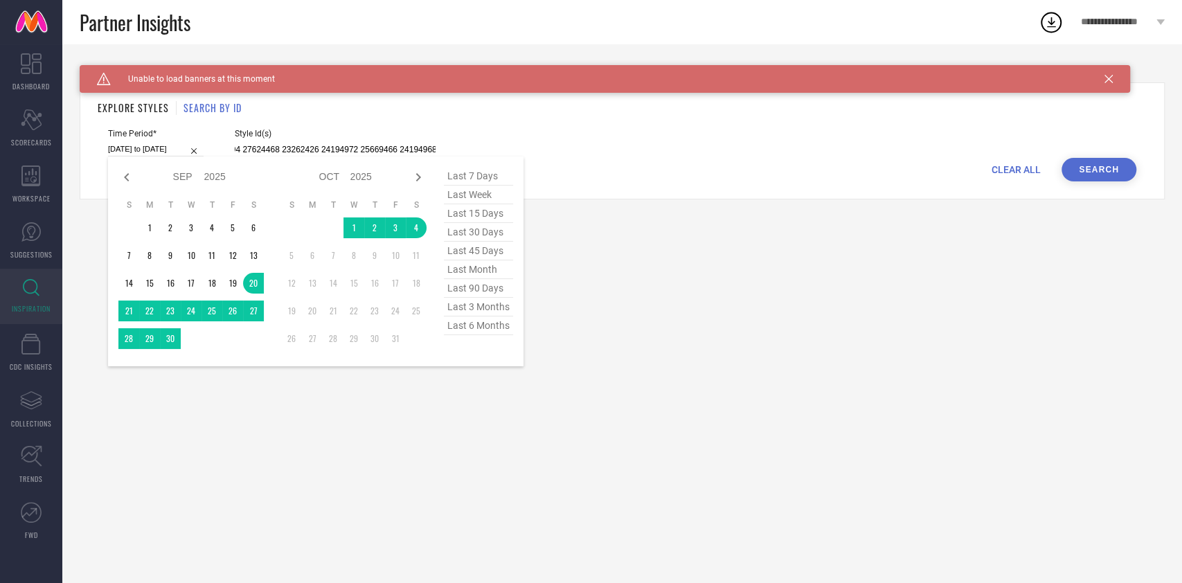
click at [914, 259] on div "Caution Created with Sketch. Unable to load banners at this moment BACK TO DASH…" at bounding box center [622, 313] width 1120 height 539
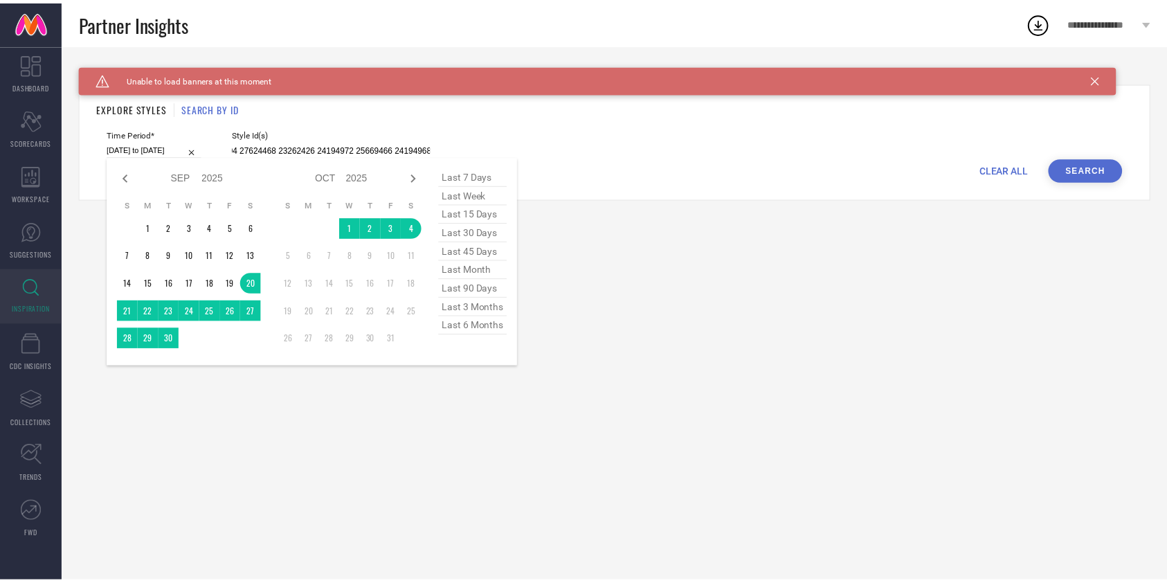
scroll to position [0, 0]
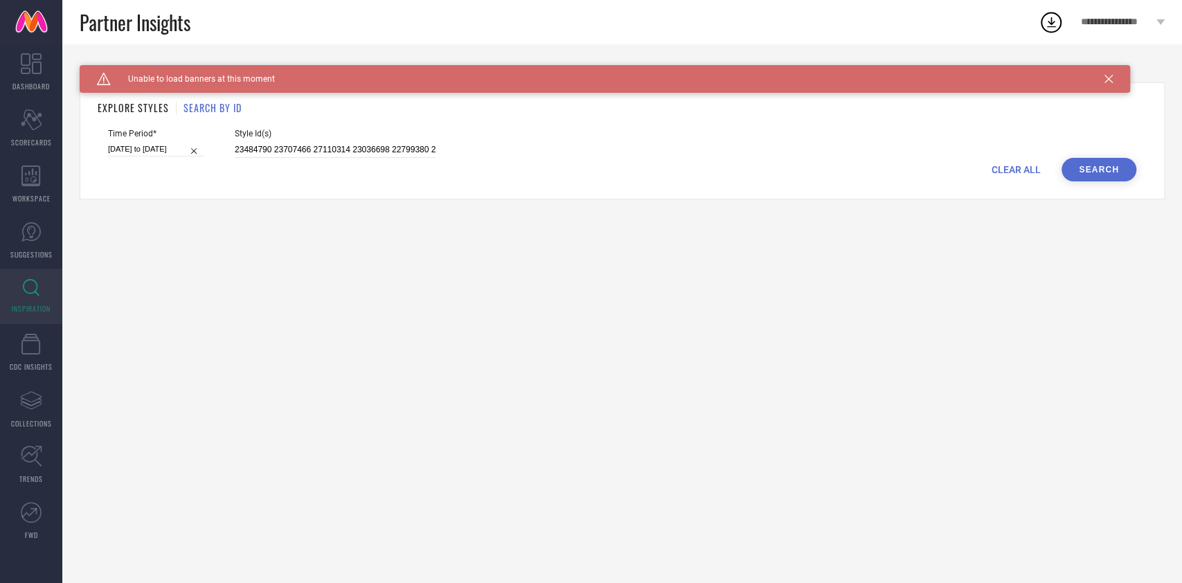
click at [1102, 174] on button "Search" at bounding box center [1098, 170] width 75 height 24
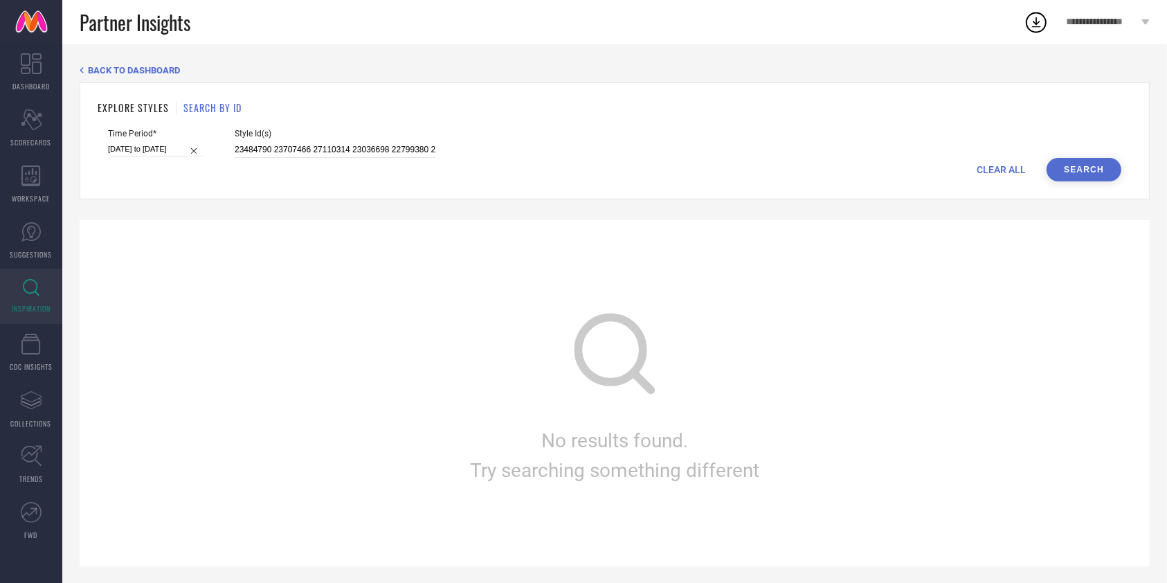
click at [1070, 166] on button "Search" at bounding box center [1084, 170] width 75 height 24
click at [360, 147] on input "23484790 23707466 27110314 23036698 22799380 27585894 27624468 23262426 2419497…" at bounding box center [335, 150] width 201 height 16
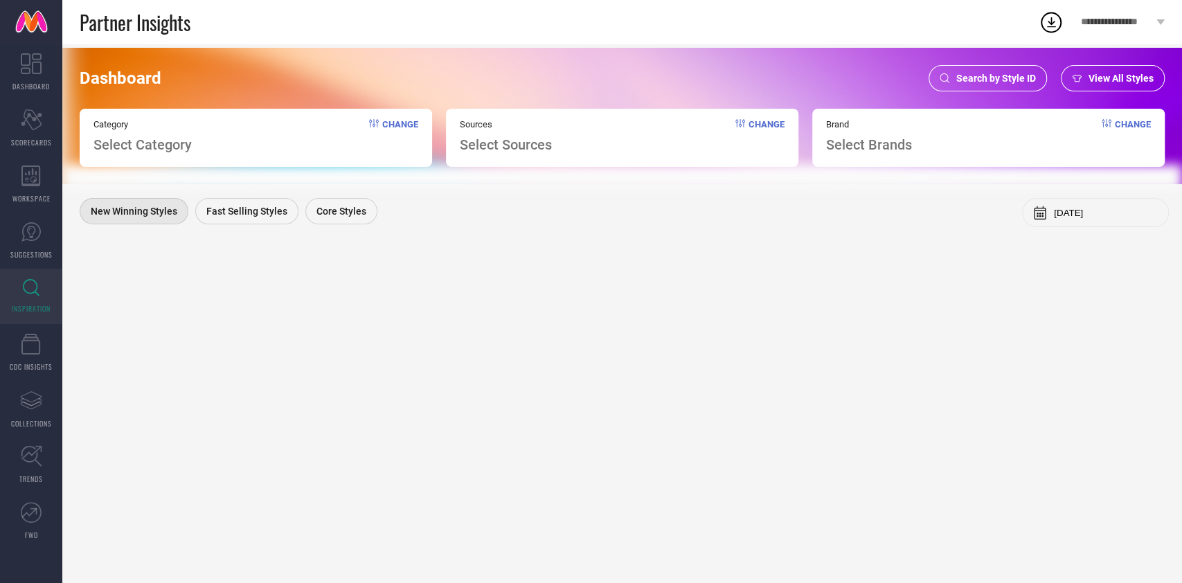
click at [956, 75] on div "Search by Style ID" at bounding box center [987, 78] width 118 height 26
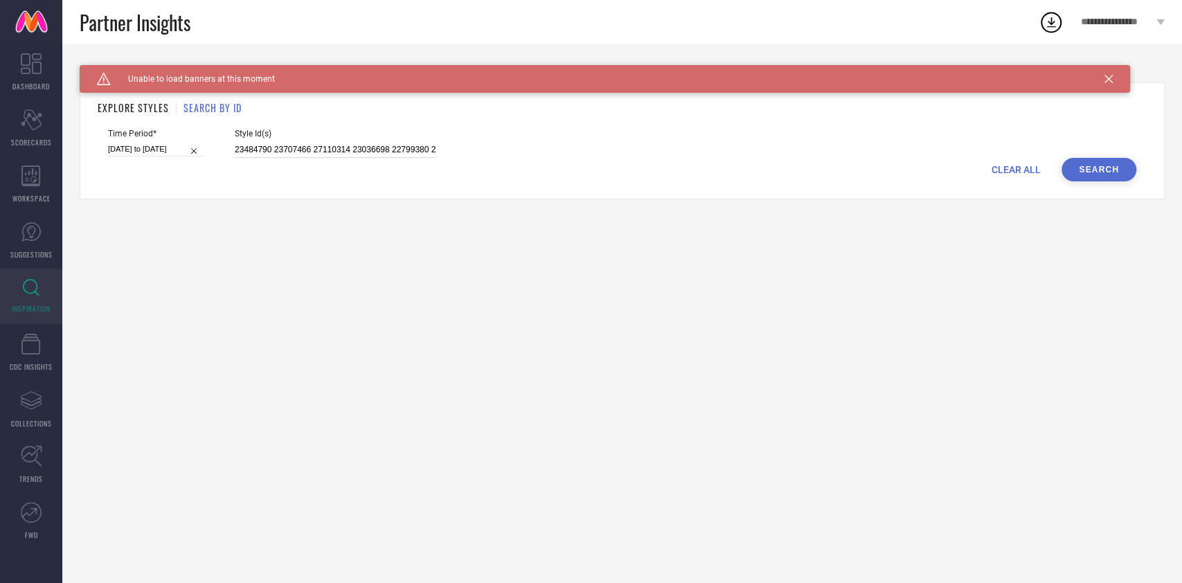
click at [362, 147] on input "23484790 23707466 27110314 23036698 22799380 27585894 27624468 23262426 2419497…" at bounding box center [335, 150] width 201 height 16
click at [1084, 163] on button "Search" at bounding box center [1098, 170] width 75 height 24
